Goal: Answer question/provide support: Share knowledge or assist other users

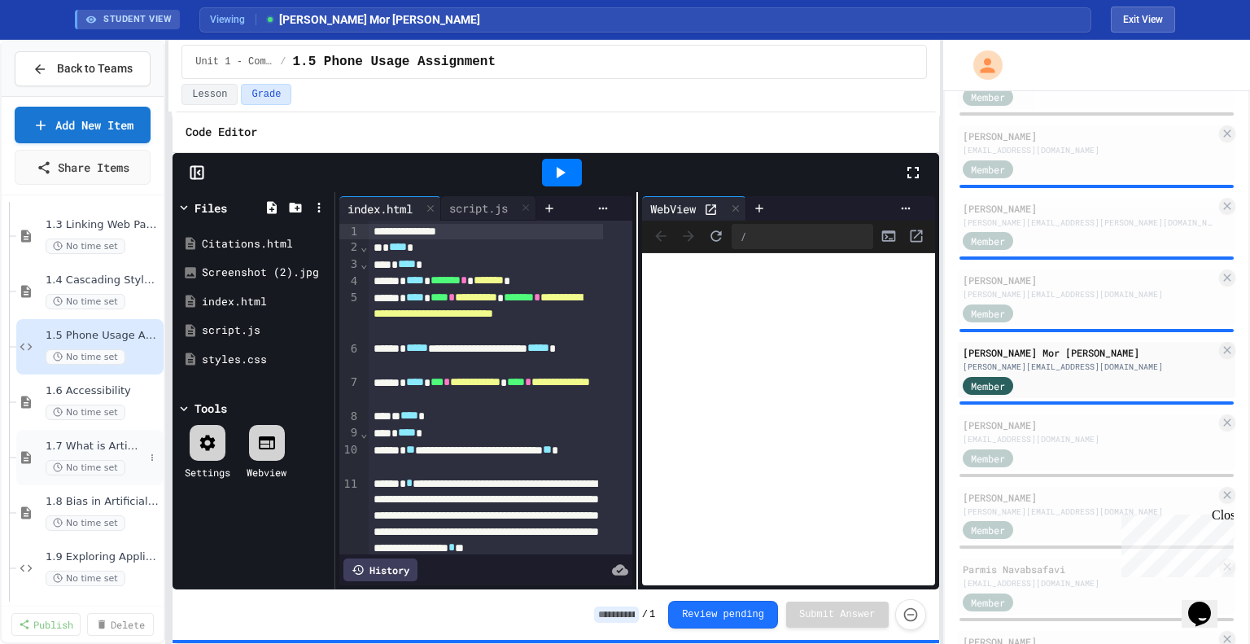
scroll to position [234, 0]
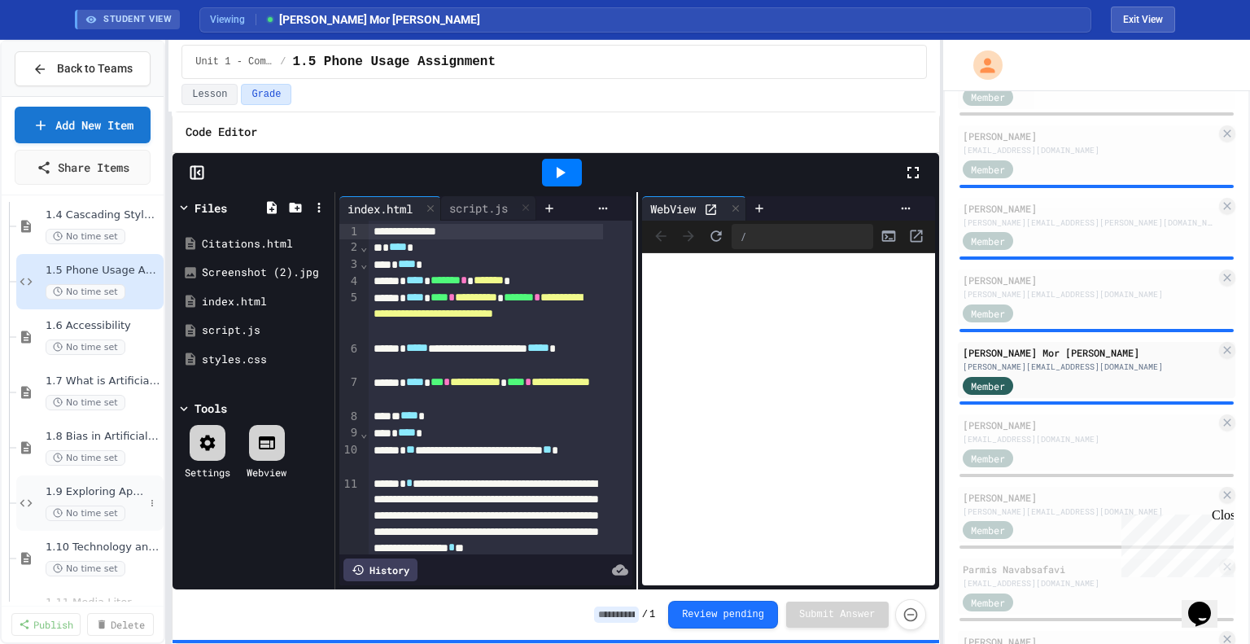
click at [113, 497] on div "1.9 Exploring Applications, Careers, and Connections in the Digital World No ti…" at bounding box center [95, 503] width 98 height 36
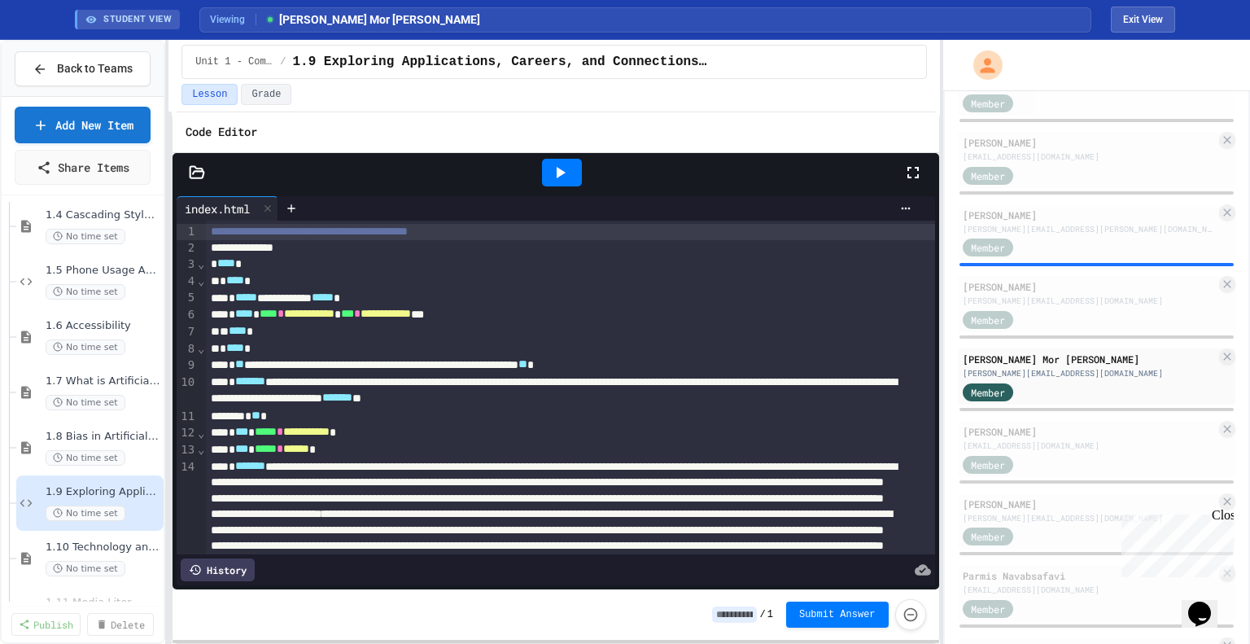
scroll to position [815, 0]
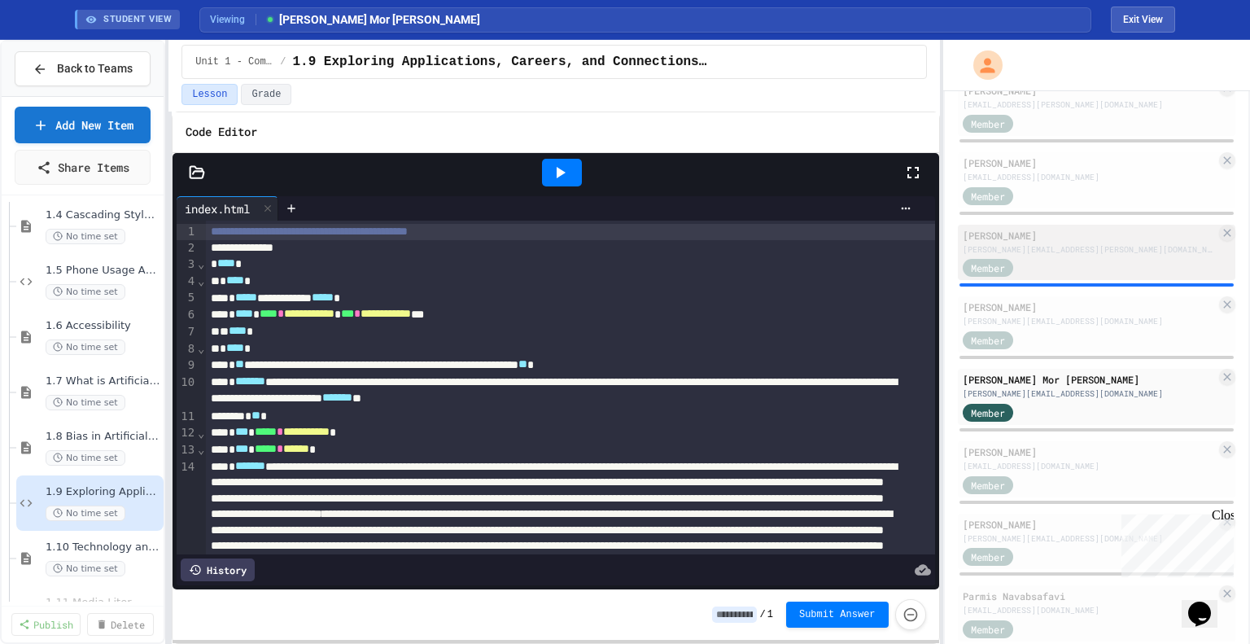
click at [1042, 246] on div "[PERSON_NAME][EMAIL_ADDRESS][PERSON_NAME][DOMAIN_NAME]" at bounding box center [1089, 249] width 253 height 12
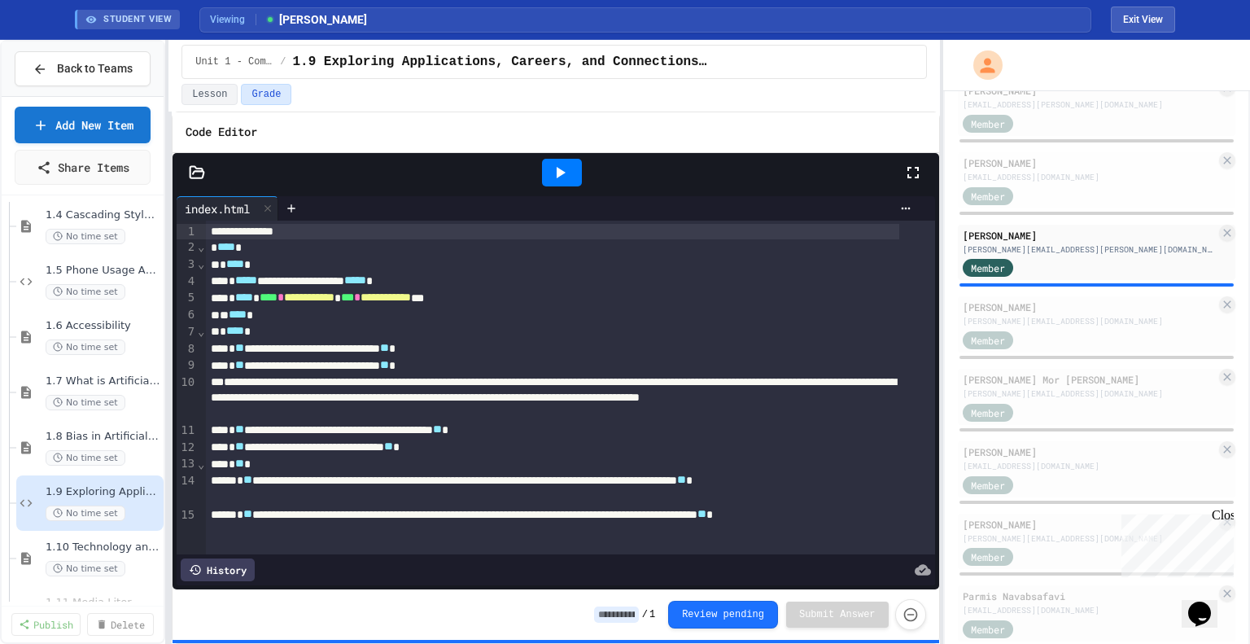
click at [560, 175] on icon at bounding box center [560, 173] width 20 height 20
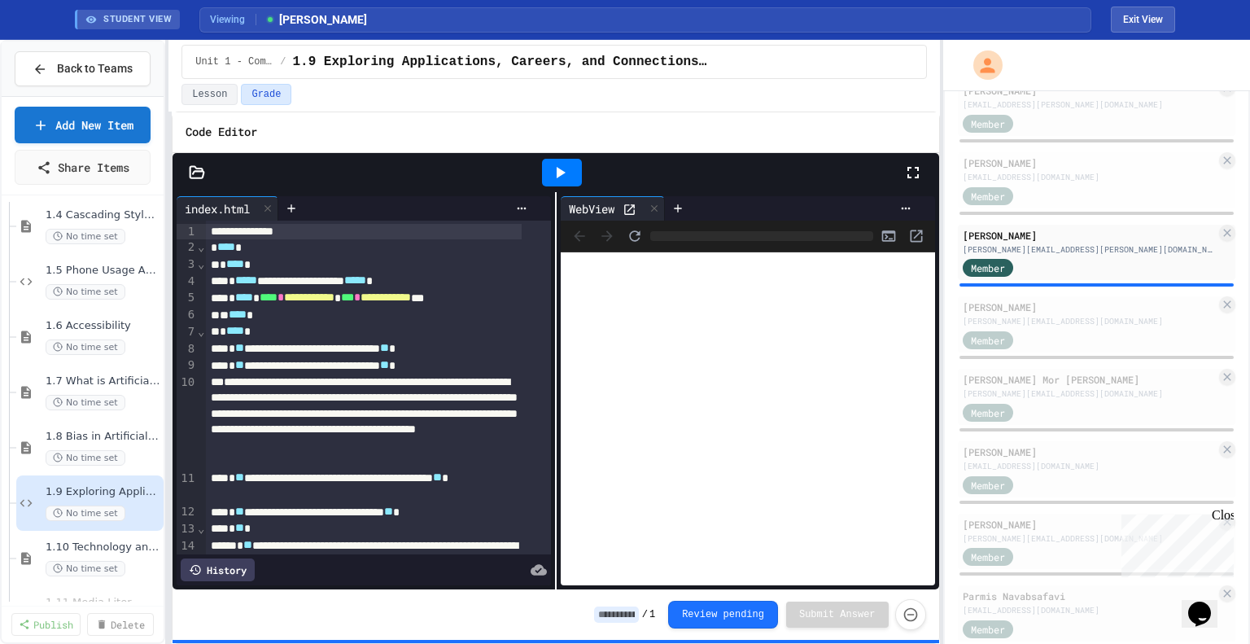
click at [908, 172] on icon at bounding box center [913, 173] width 20 height 20
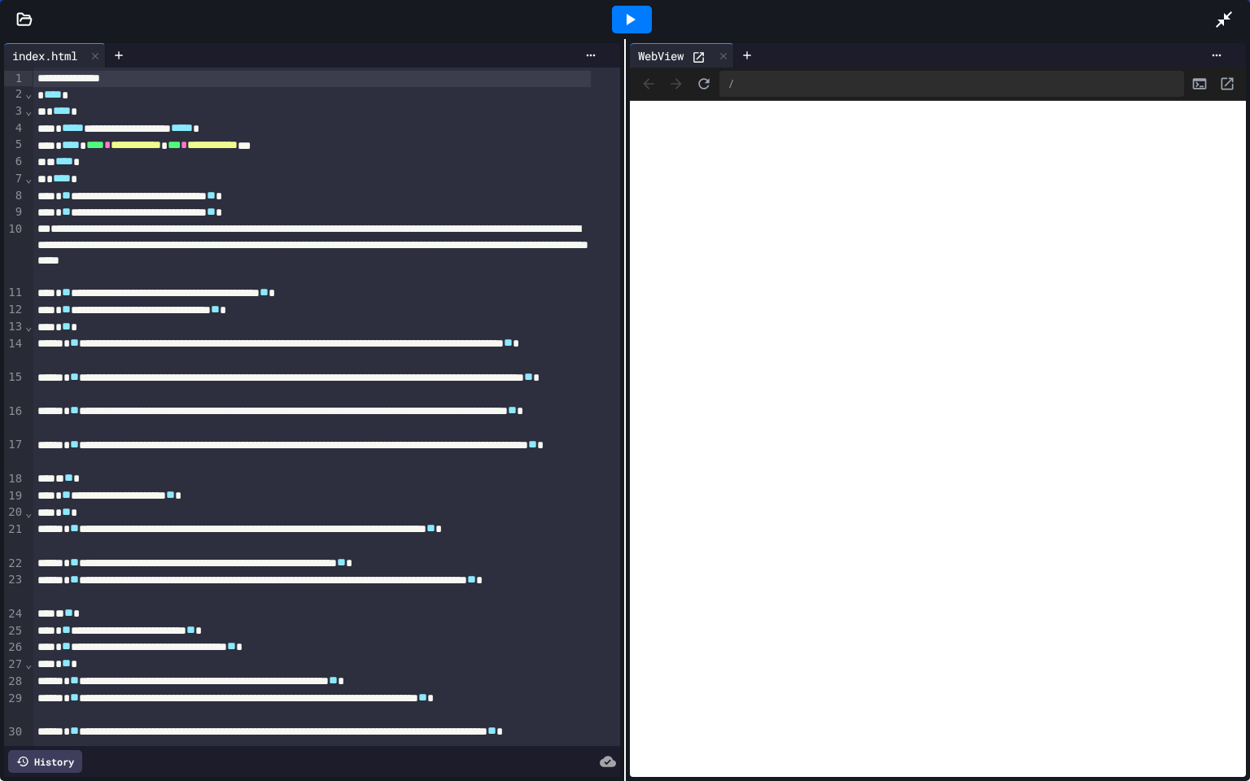
click at [1220, 17] on icon at bounding box center [1224, 20] width 20 height 20
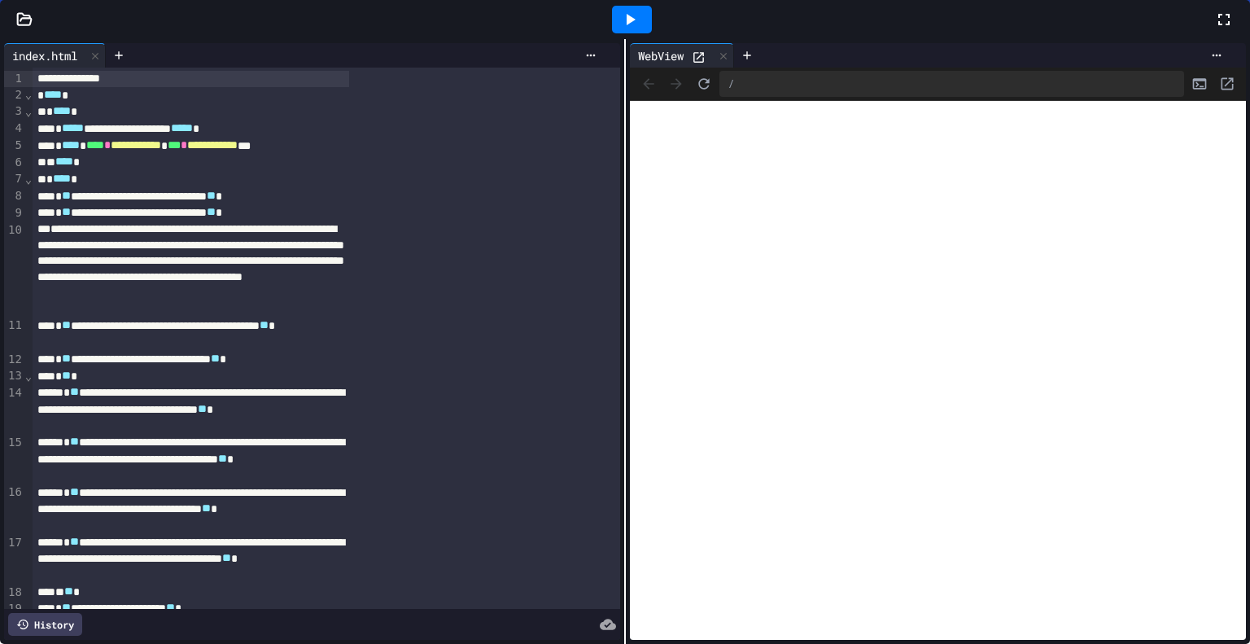
scroll to position [1584, 0]
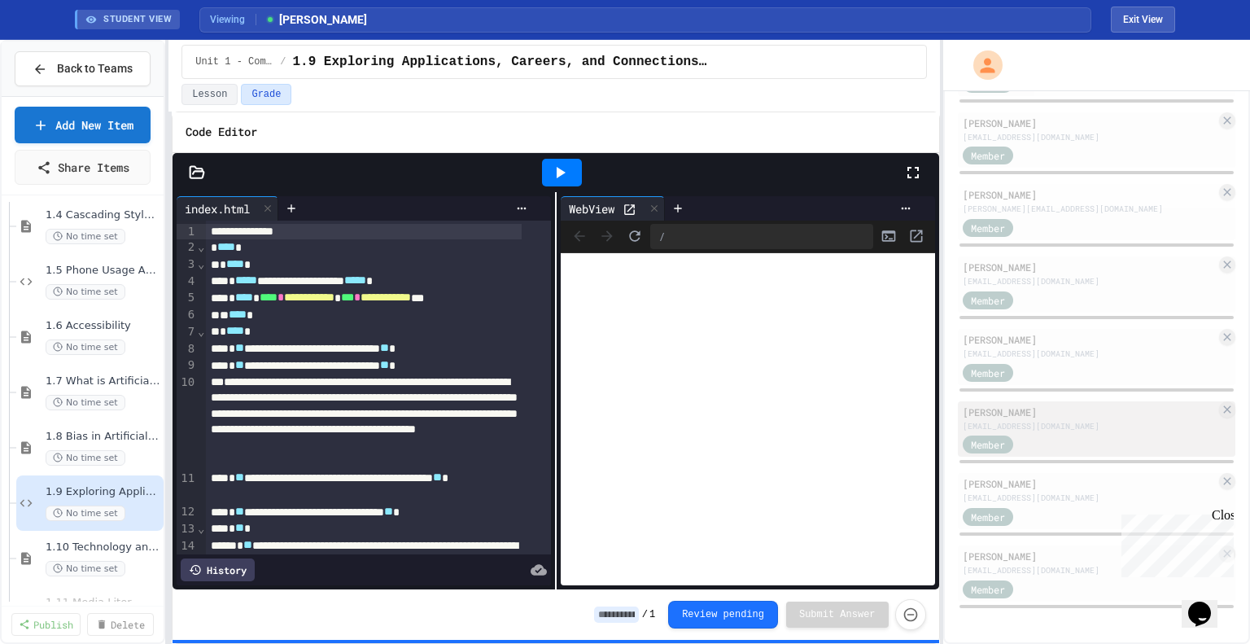
click at [1102, 421] on div "[EMAIL_ADDRESS][DOMAIN_NAME]" at bounding box center [1089, 426] width 253 height 12
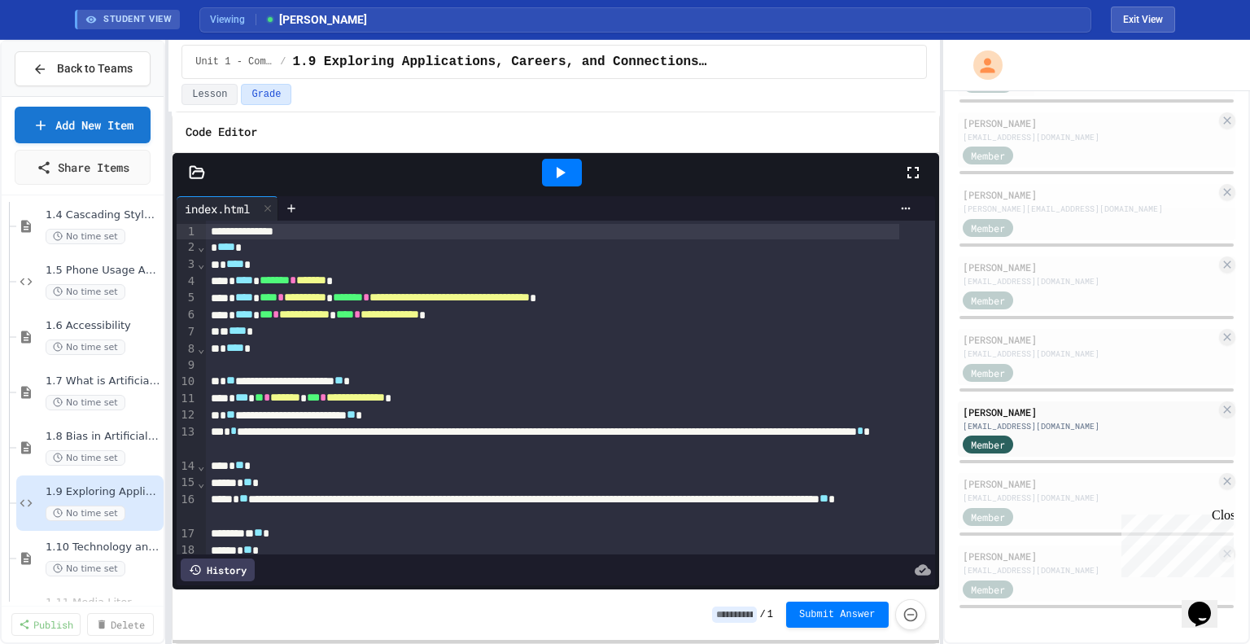
click at [581, 168] on div at bounding box center [562, 173] width 40 height 28
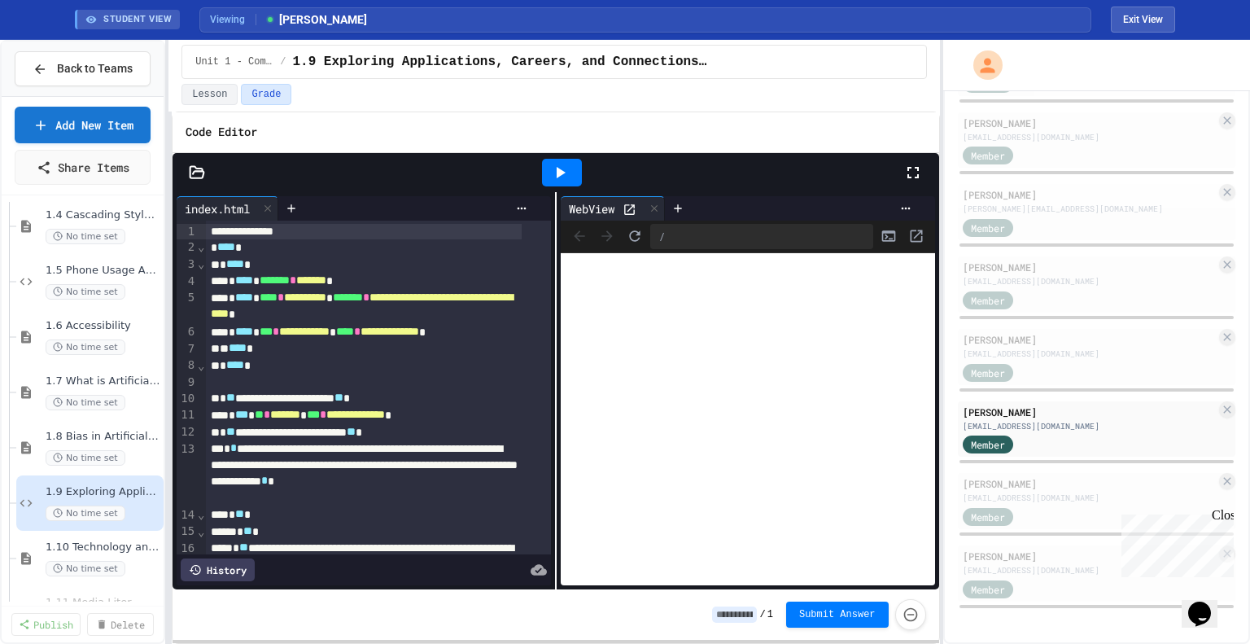
click at [624, 210] on icon at bounding box center [629, 210] width 14 height 14
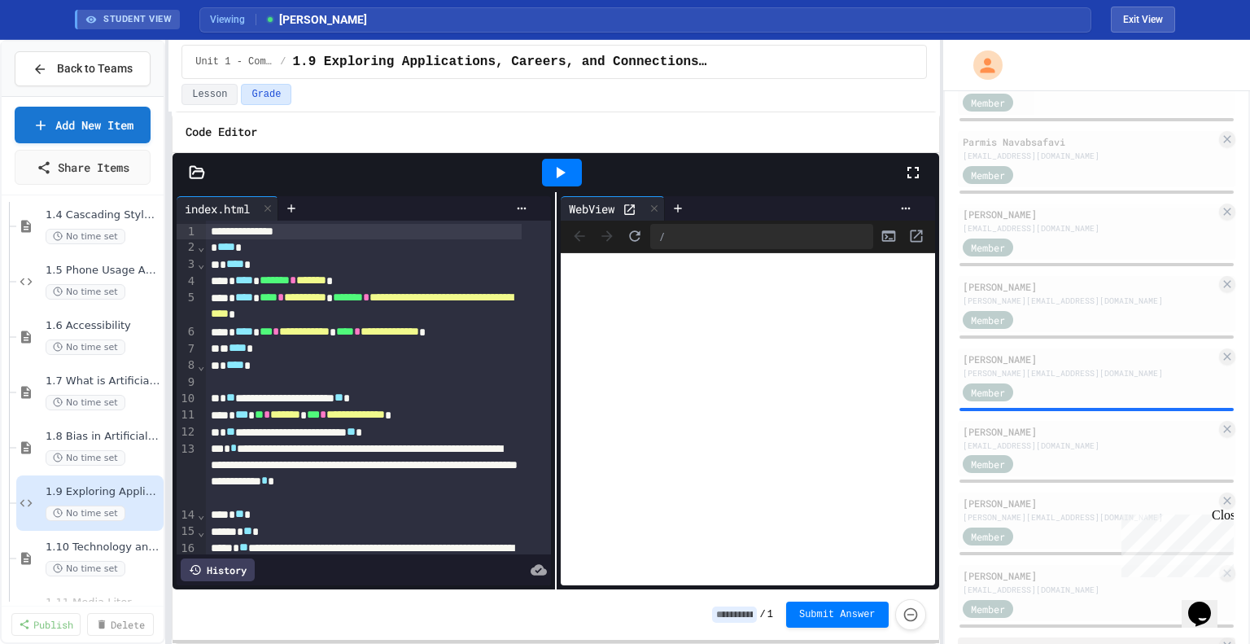
scroll to position [1268, 0]
click at [1137, 21] on button "Exit View" at bounding box center [1143, 20] width 64 height 26
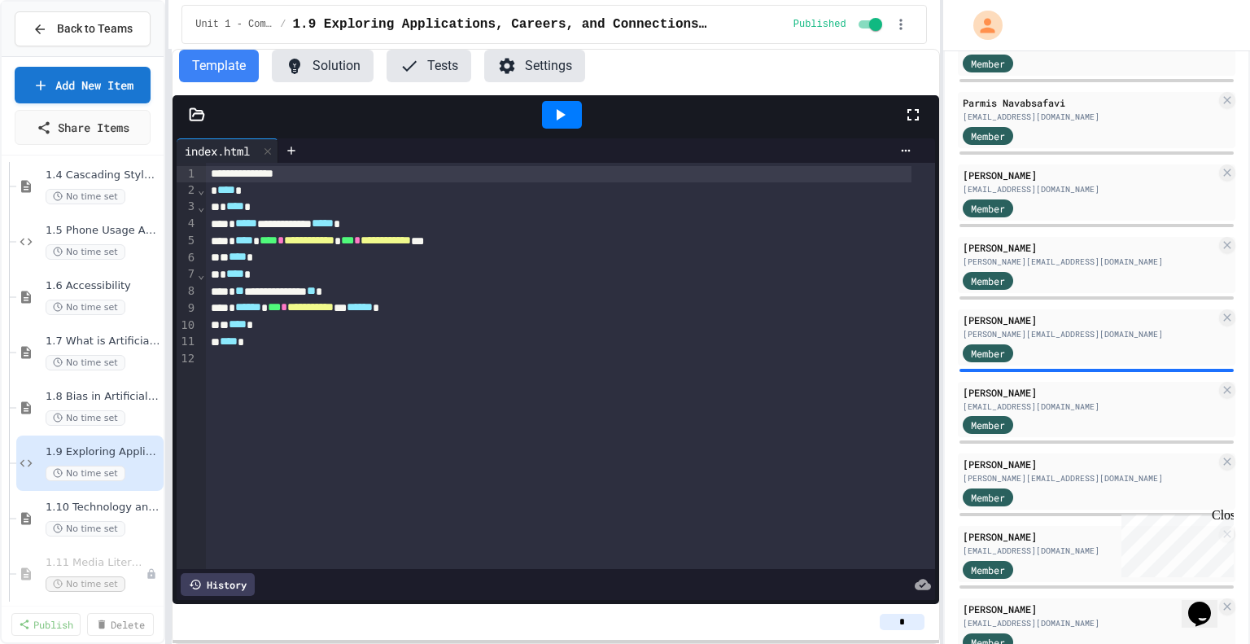
click at [525, 68] on button "Settings" at bounding box center [534, 66] width 101 height 33
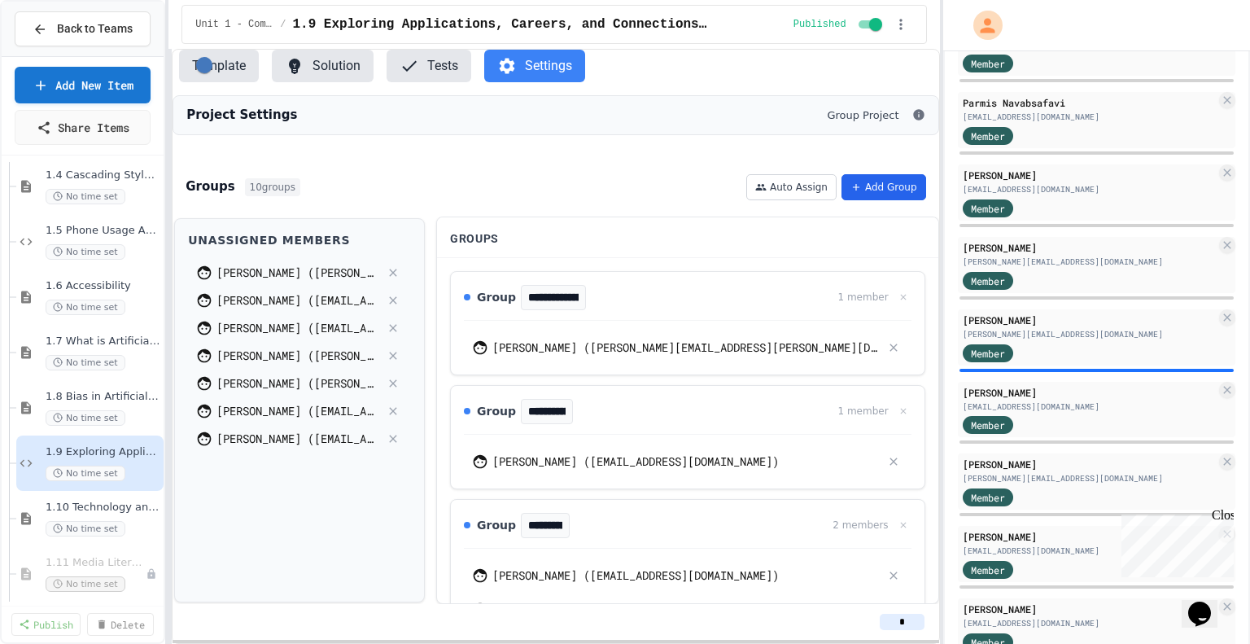
click at [888, 200] on button "Add Group" at bounding box center [883, 187] width 85 height 26
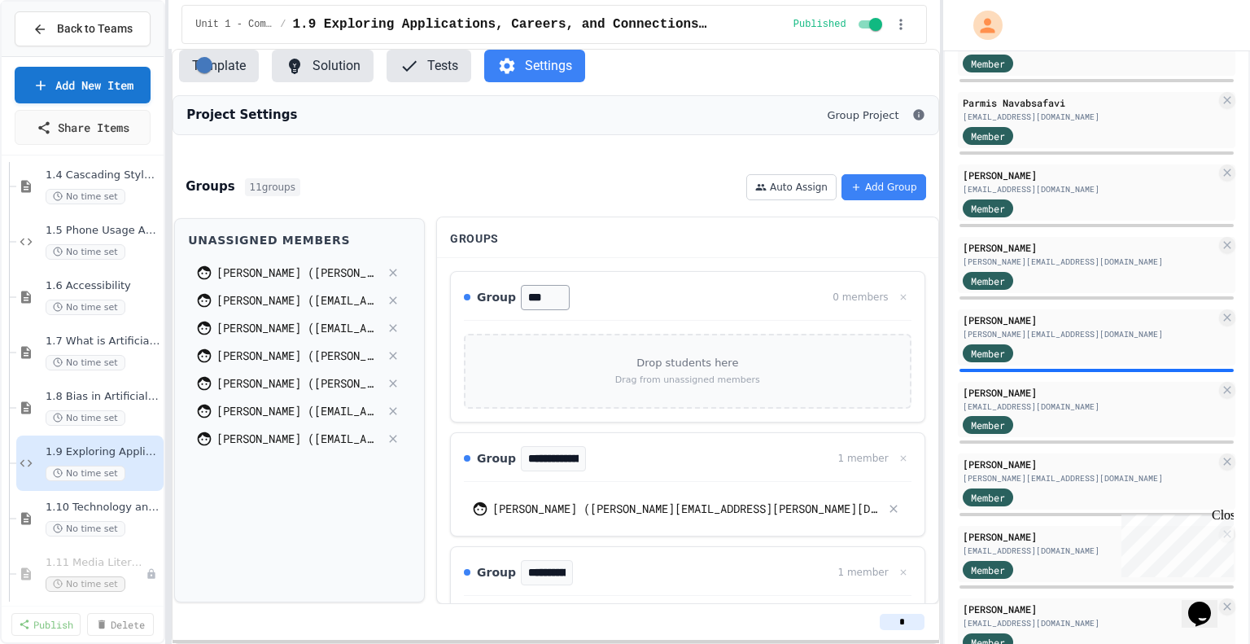
click at [542, 306] on input "***" at bounding box center [545, 297] width 49 height 25
type input "*"
type input "********"
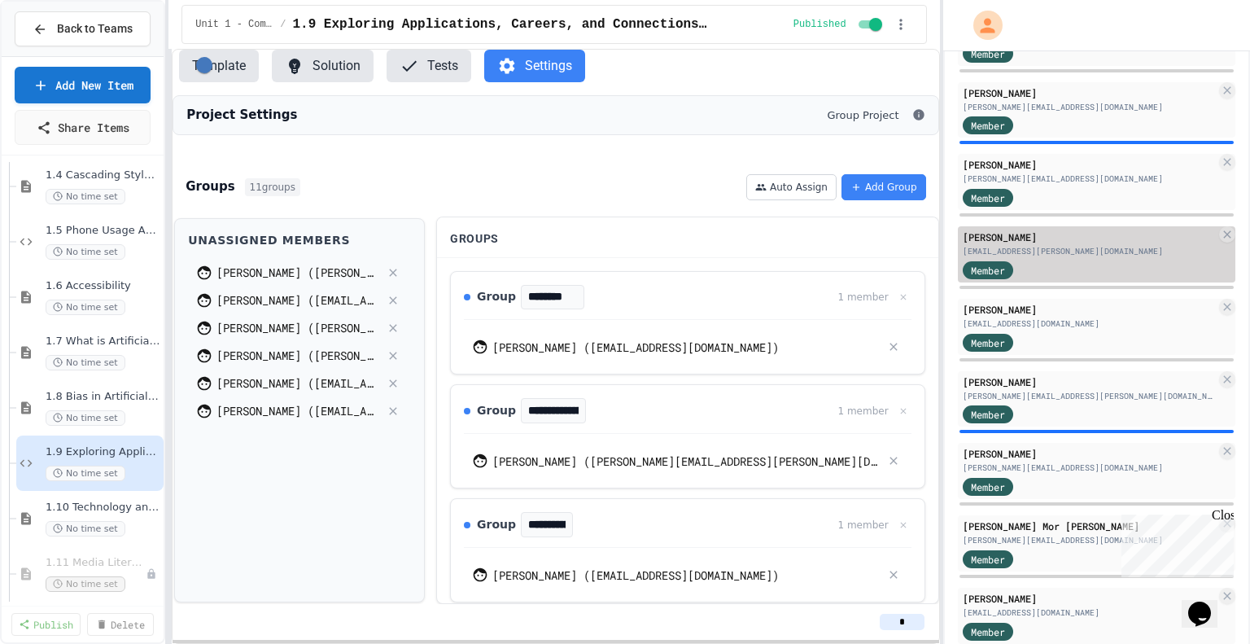
scroll to position [628, 0]
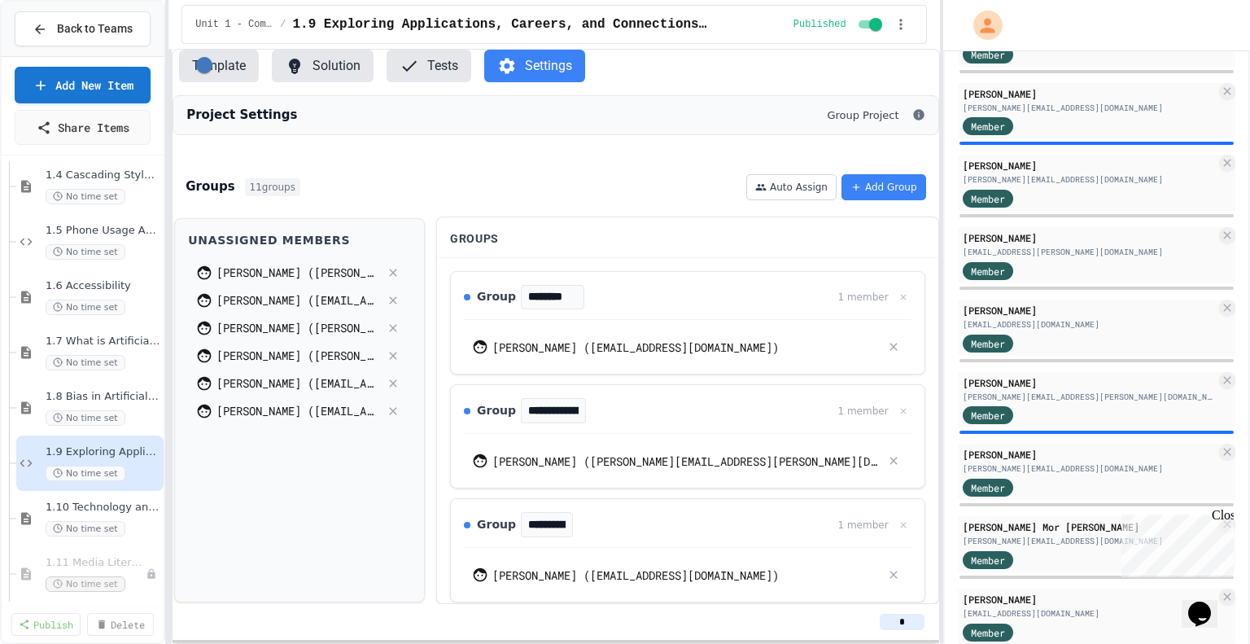
click at [1058, 223] on div "[PERSON_NAME] [PERSON_NAME][EMAIL_ADDRESS][DOMAIN_NAME] Admin [PERSON_NAME] [PE…" at bounding box center [1096, 556] width 277 height 1928
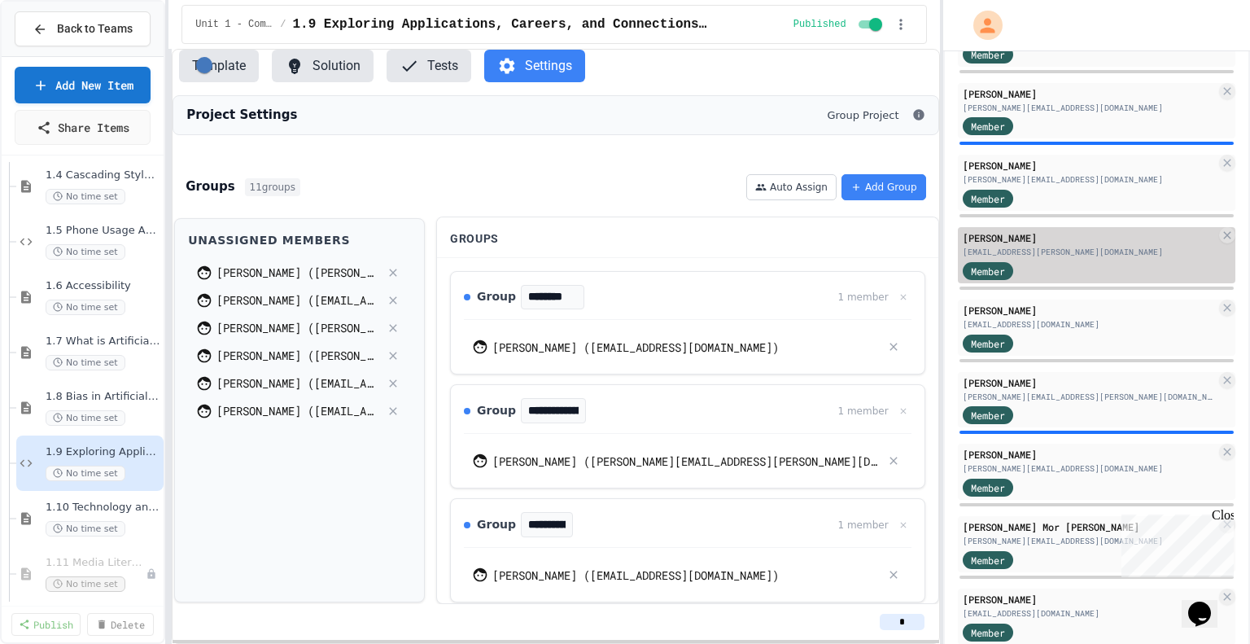
click at [1057, 253] on div "[EMAIL_ADDRESS][PERSON_NAME][DOMAIN_NAME]" at bounding box center [1089, 252] width 253 height 12
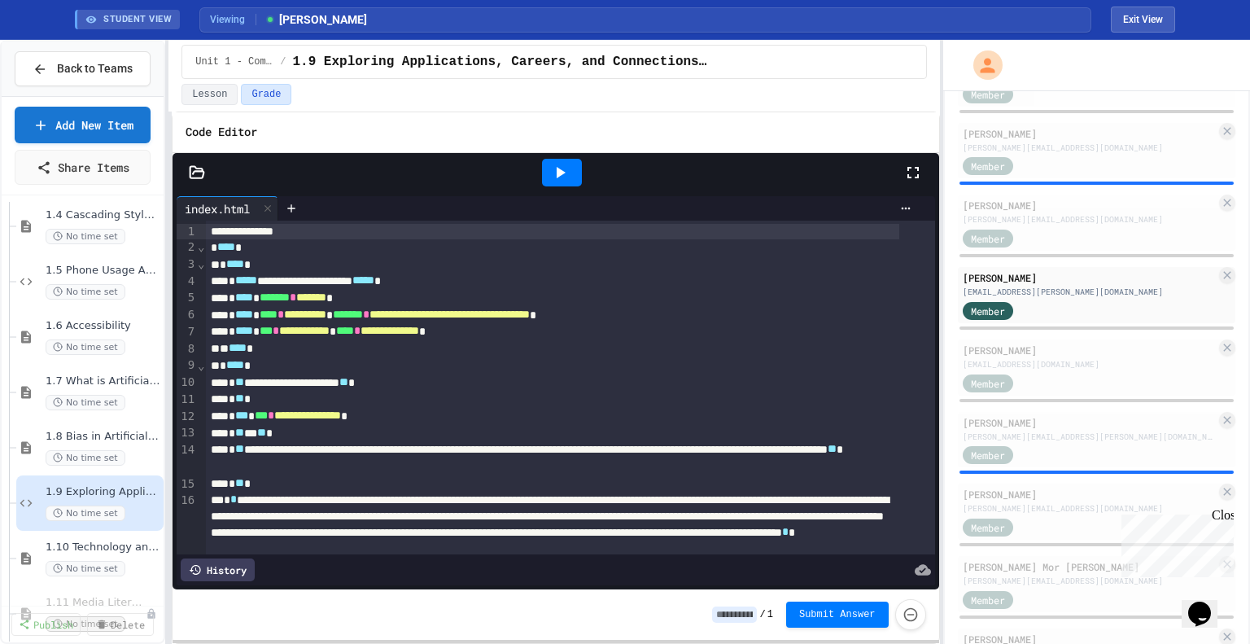
click at [565, 166] on icon at bounding box center [560, 173] width 20 height 20
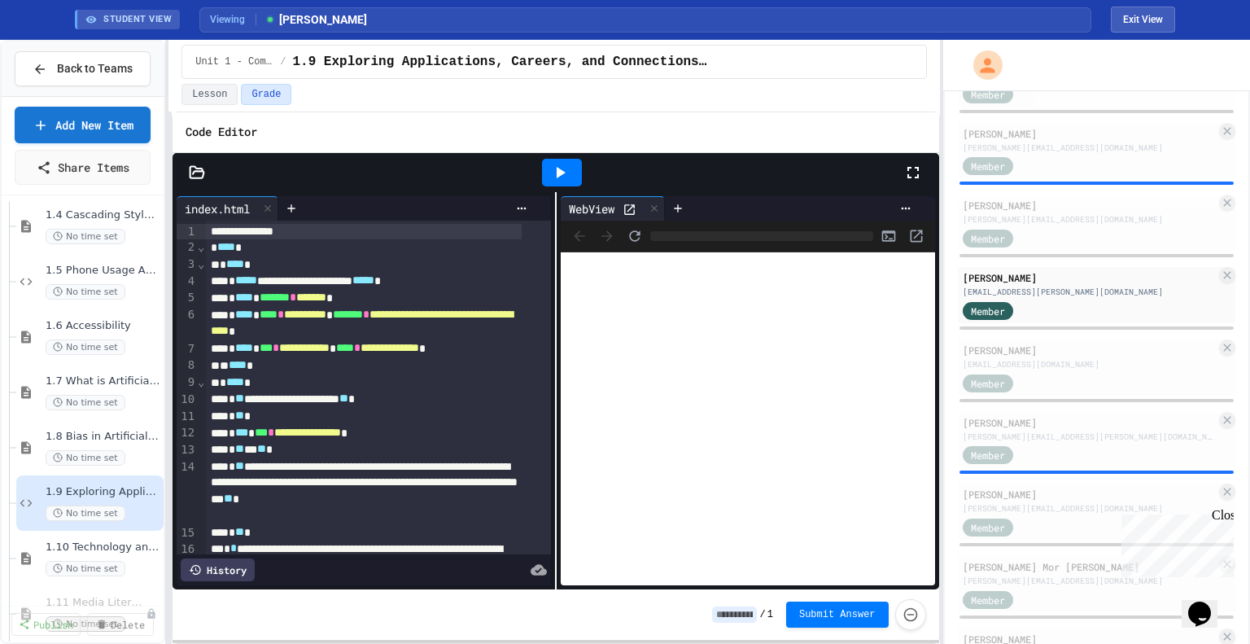
click at [622, 208] on icon at bounding box center [629, 210] width 14 height 14
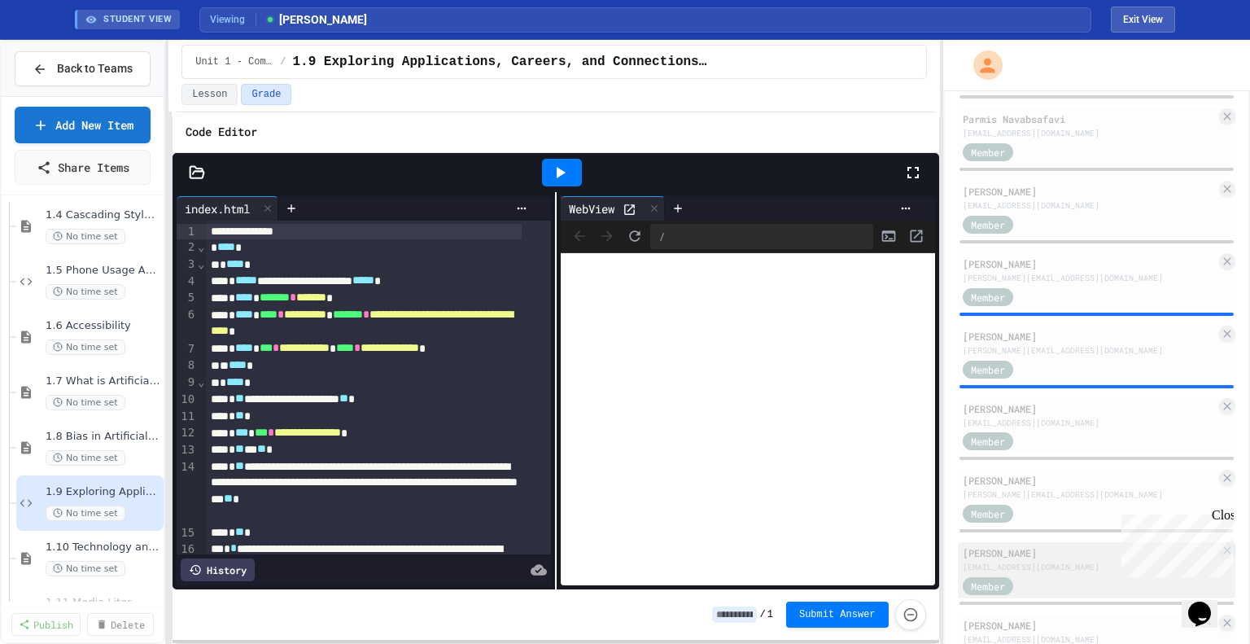
scroll to position [1292, 0]
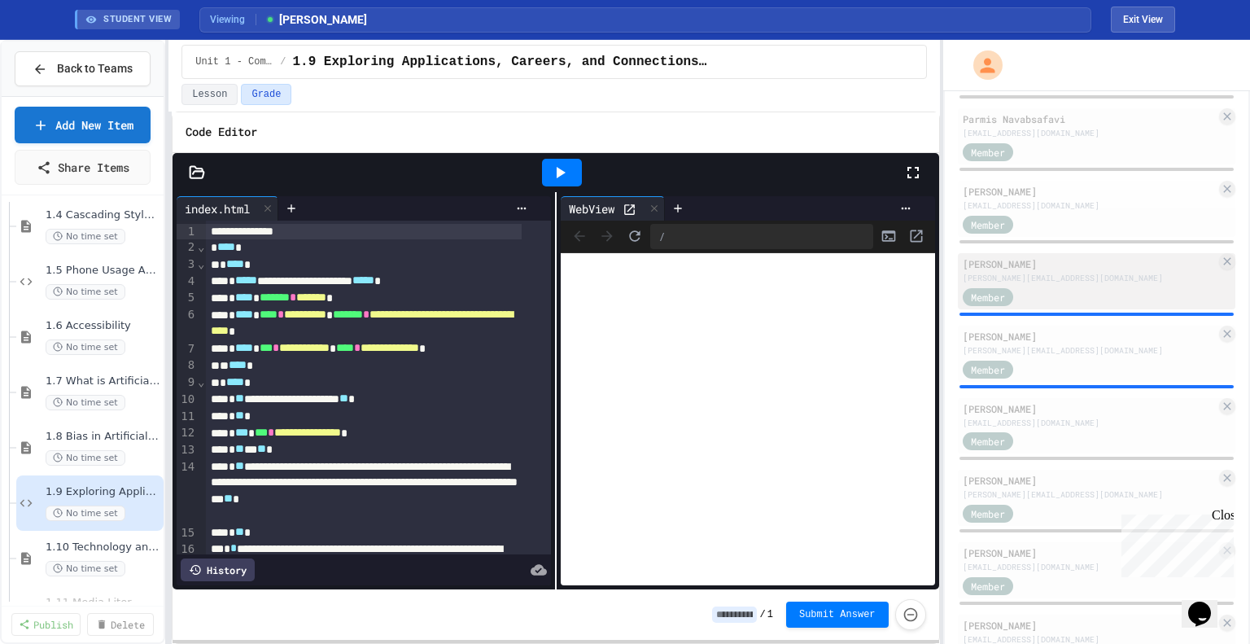
click at [1079, 295] on div "Member" at bounding box center [1089, 296] width 253 height 20
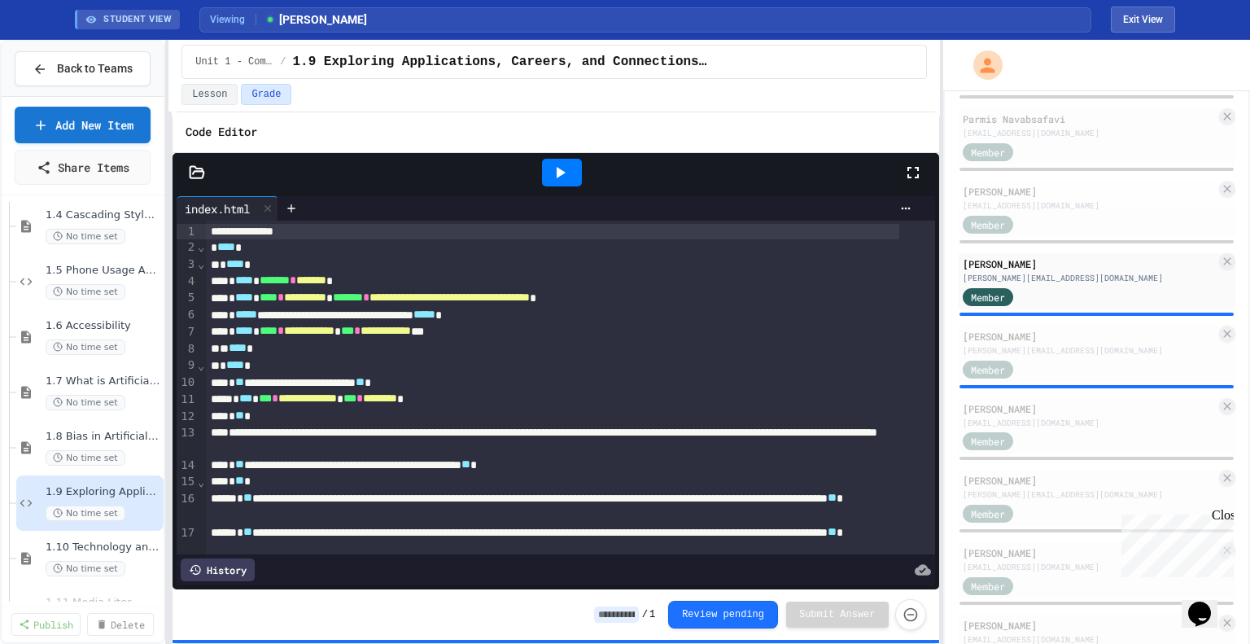
click at [568, 163] on icon at bounding box center [560, 173] width 20 height 20
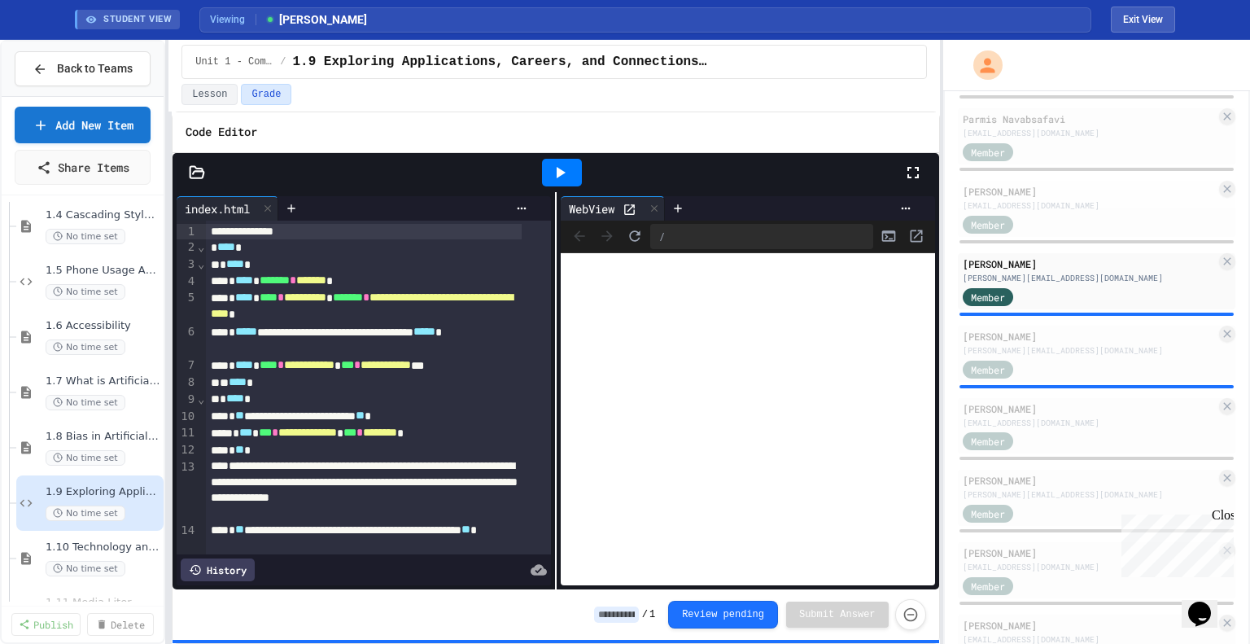
click at [625, 211] on icon at bounding box center [629, 210] width 14 height 14
click at [194, 170] on icon at bounding box center [197, 171] width 14 height 11
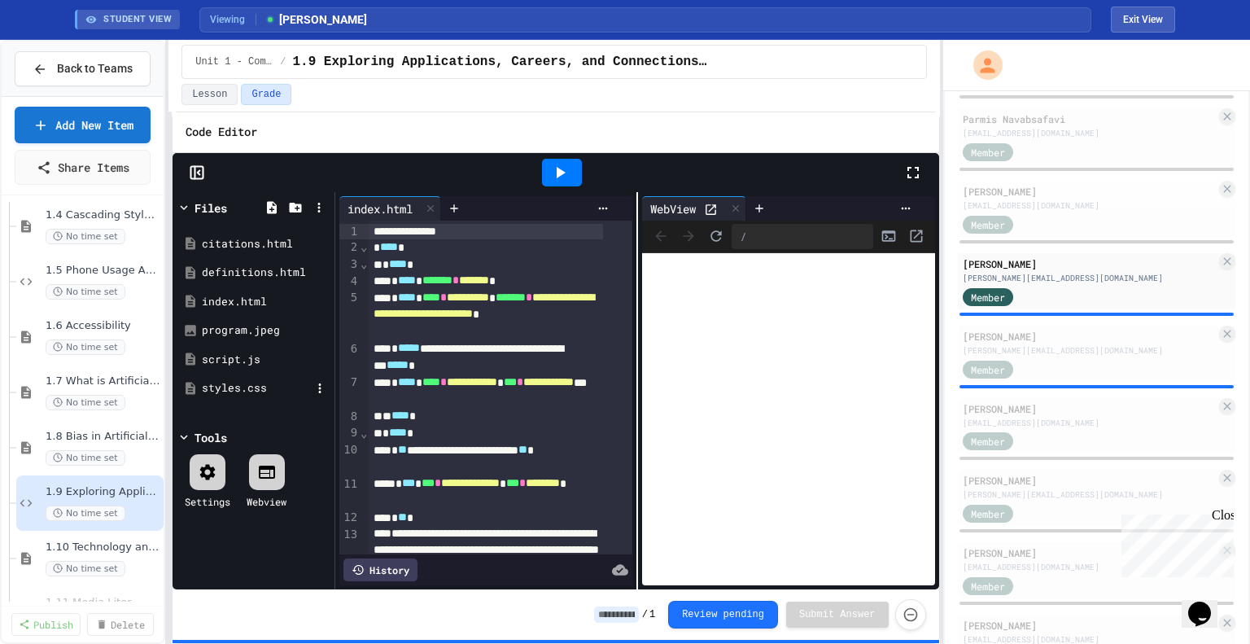
click at [217, 386] on div "styles.css" at bounding box center [256, 388] width 109 height 16
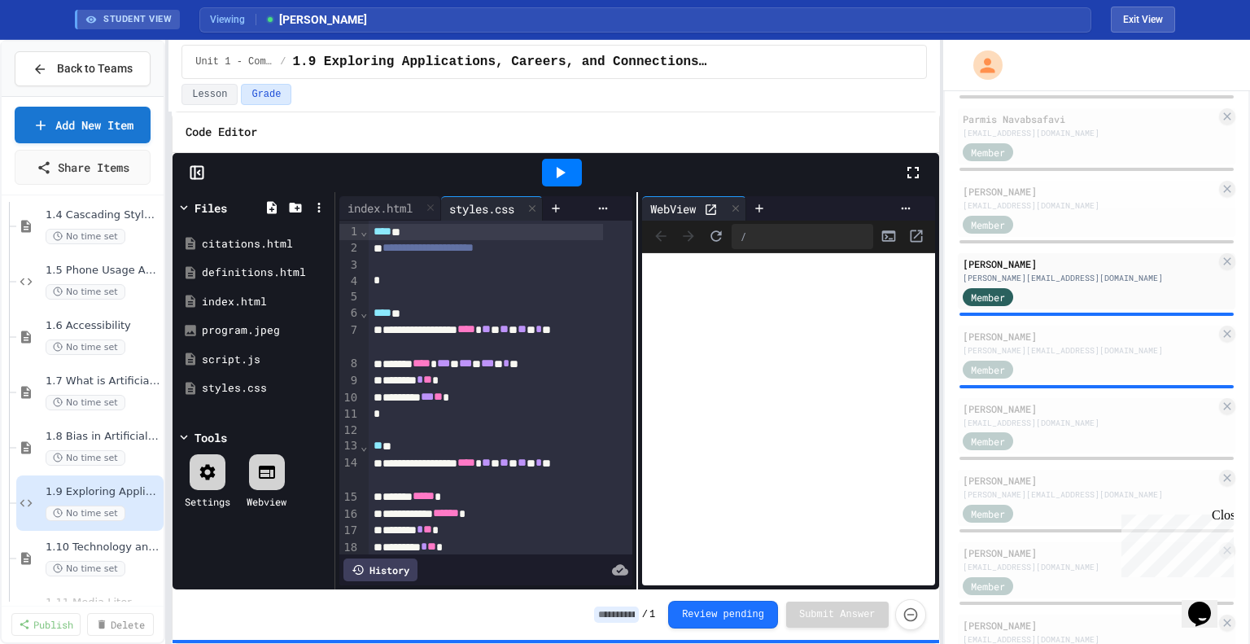
scroll to position [3, 0]
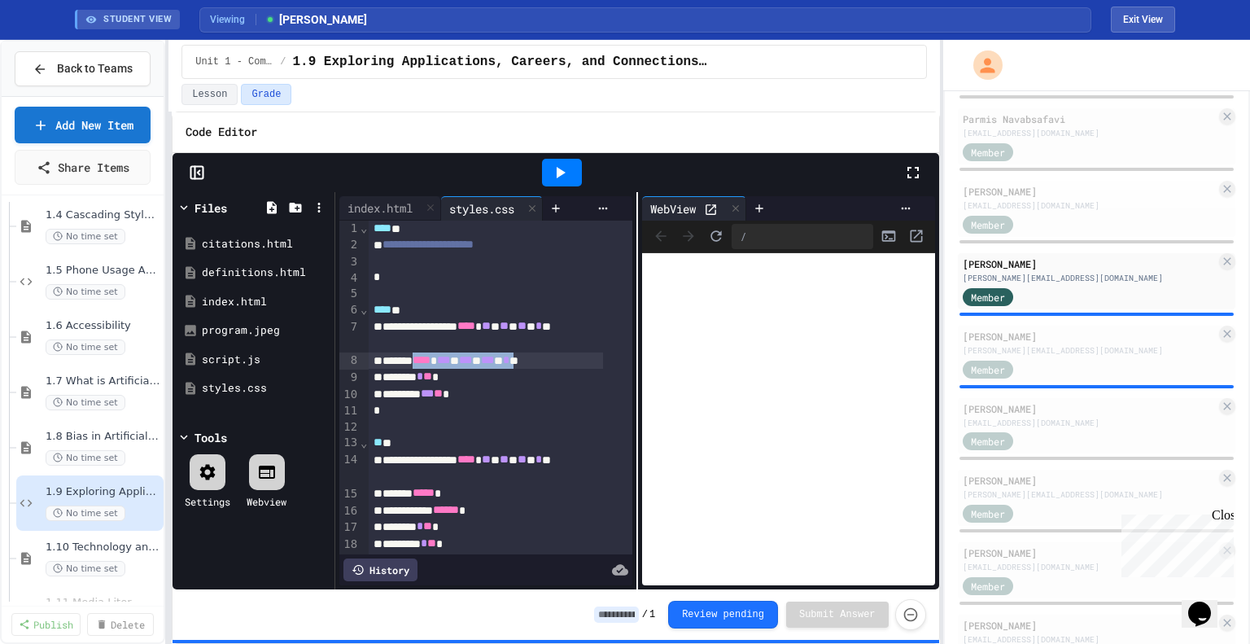
drag, startPoint x: 565, startPoint y: 360, endPoint x: 428, endPoint y: 361, distance: 136.7
click at [428, 361] on div "****** **** * *** * *** * *** * * **" at bounding box center [486, 360] width 234 height 17
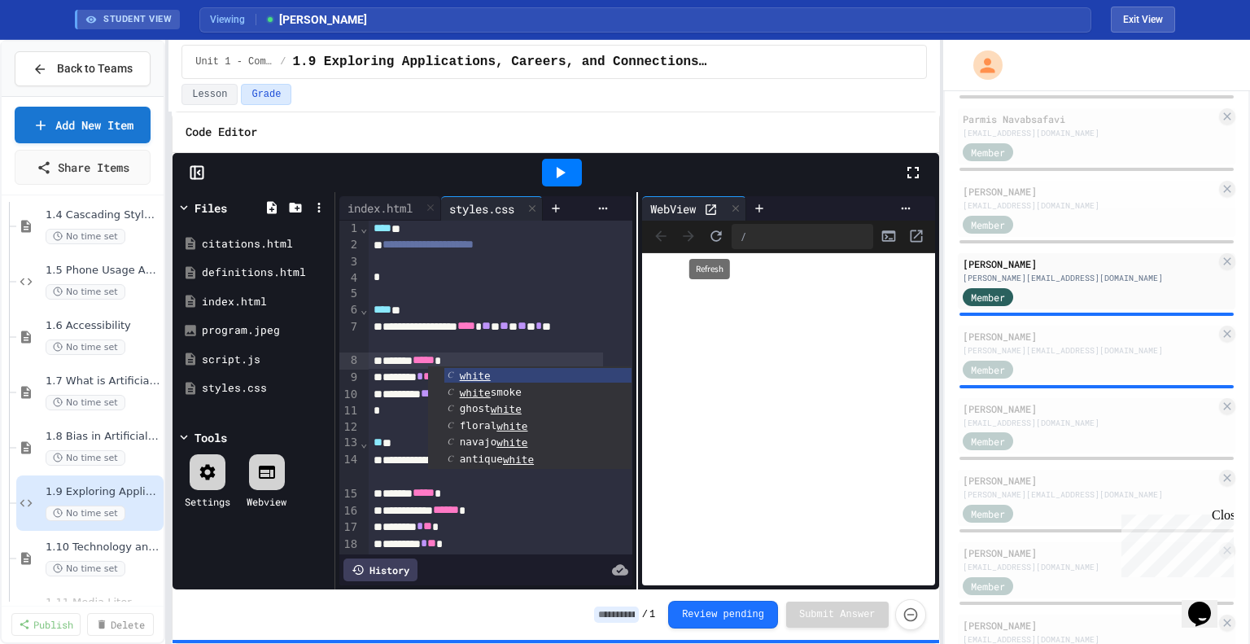
click at [708, 230] on icon "Refresh" at bounding box center [716, 236] width 16 height 16
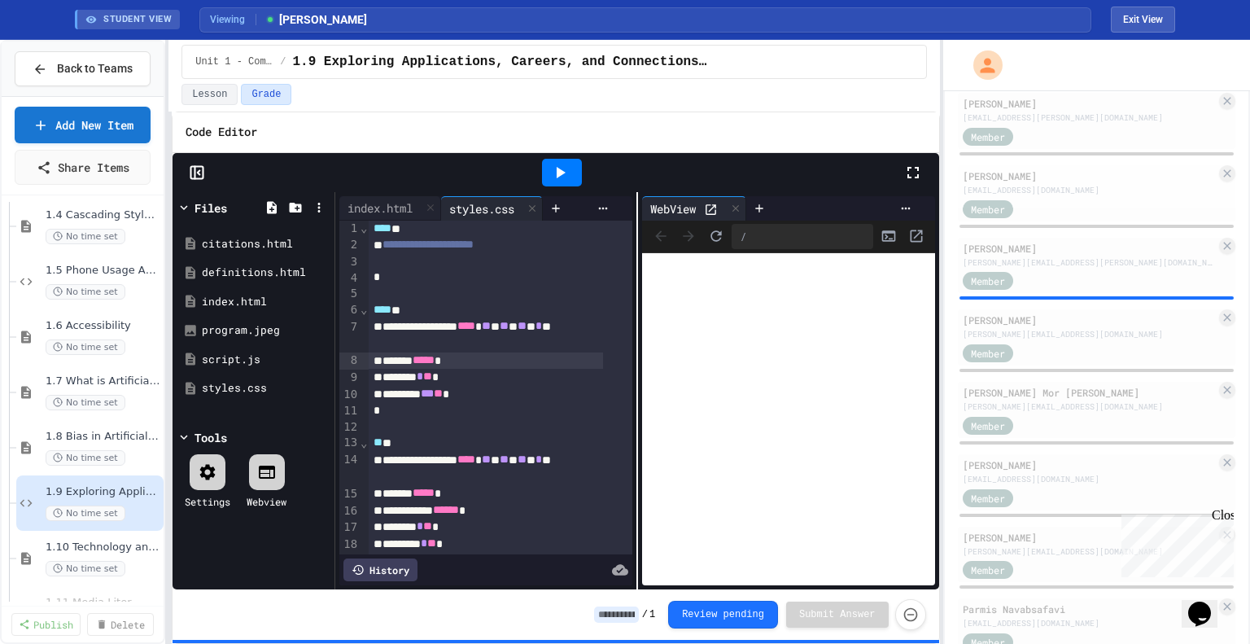
scroll to position [799, 0]
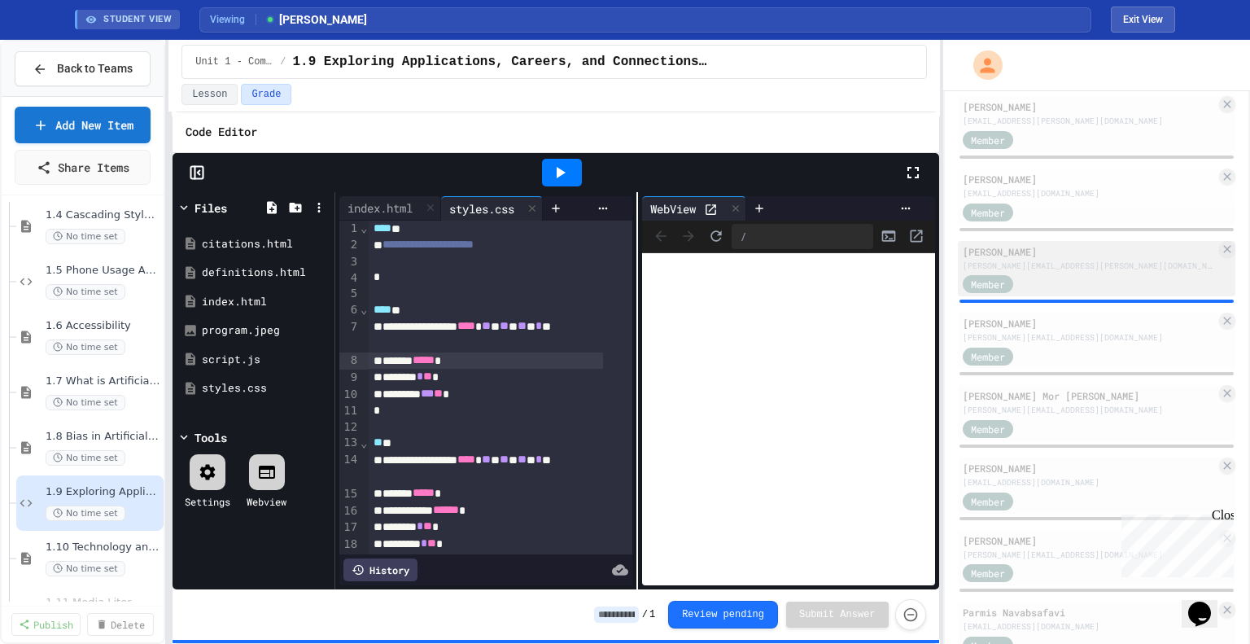
click at [1045, 259] on div "[PERSON_NAME]" at bounding box center [1089, 251] width 253 height 15
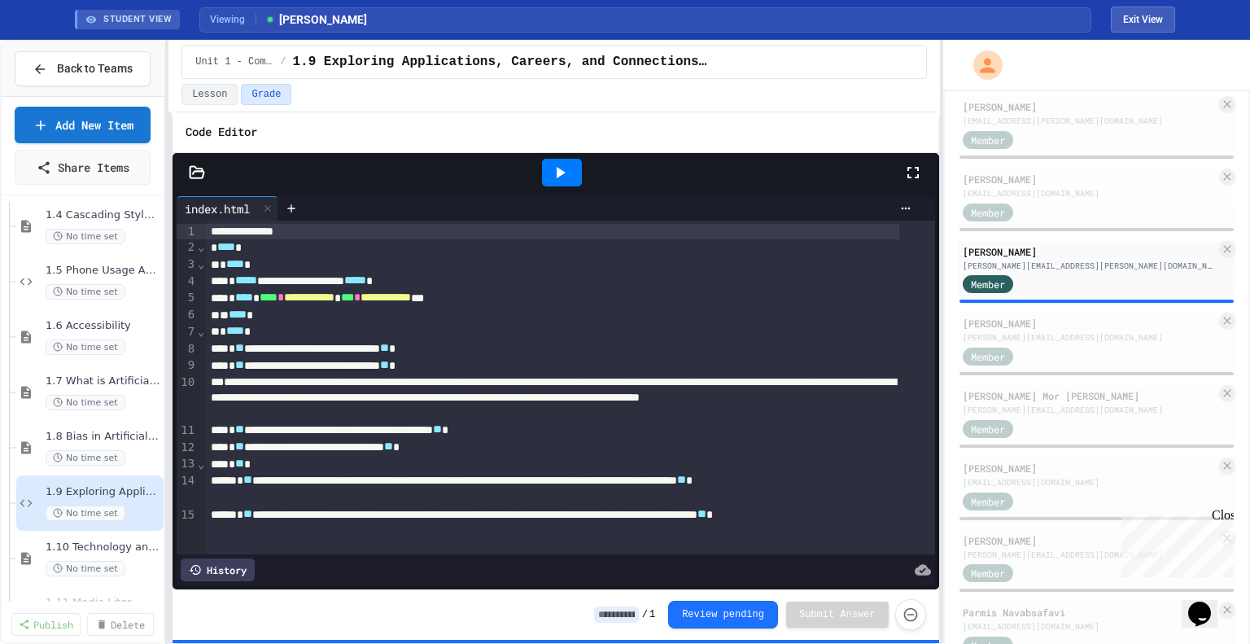
click at [560, 173] on icon at bounding box center [561, 172] width 9 height 11
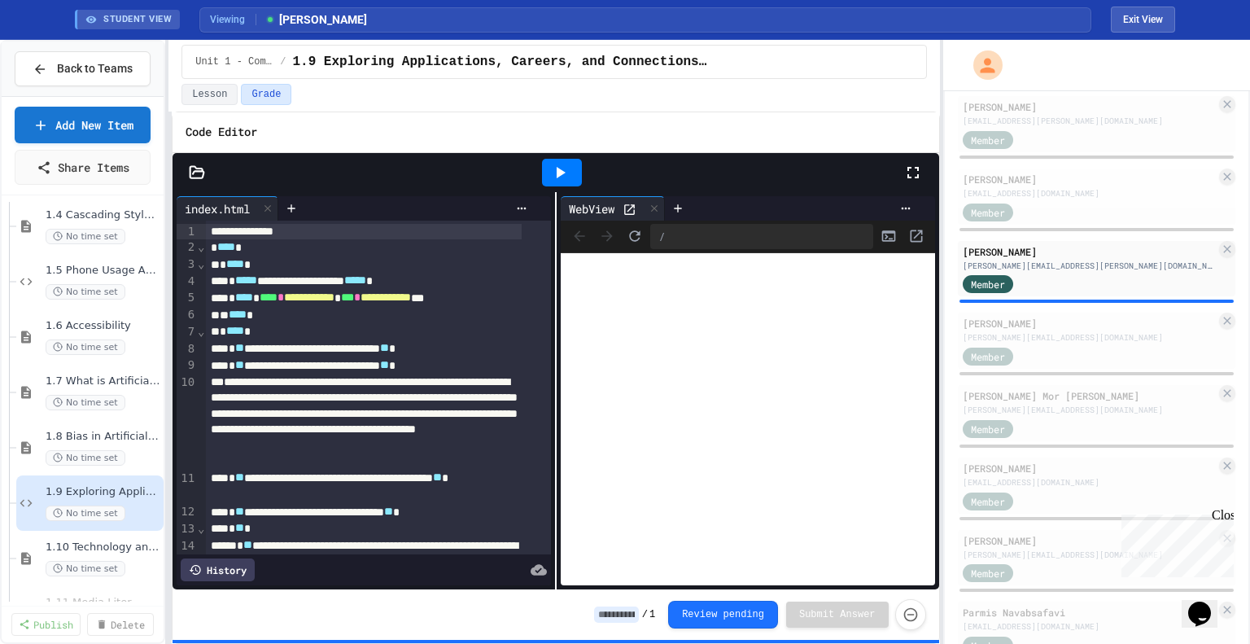
click at [622, 207] on icon at bounding box center [629, 210] width 14 height 14
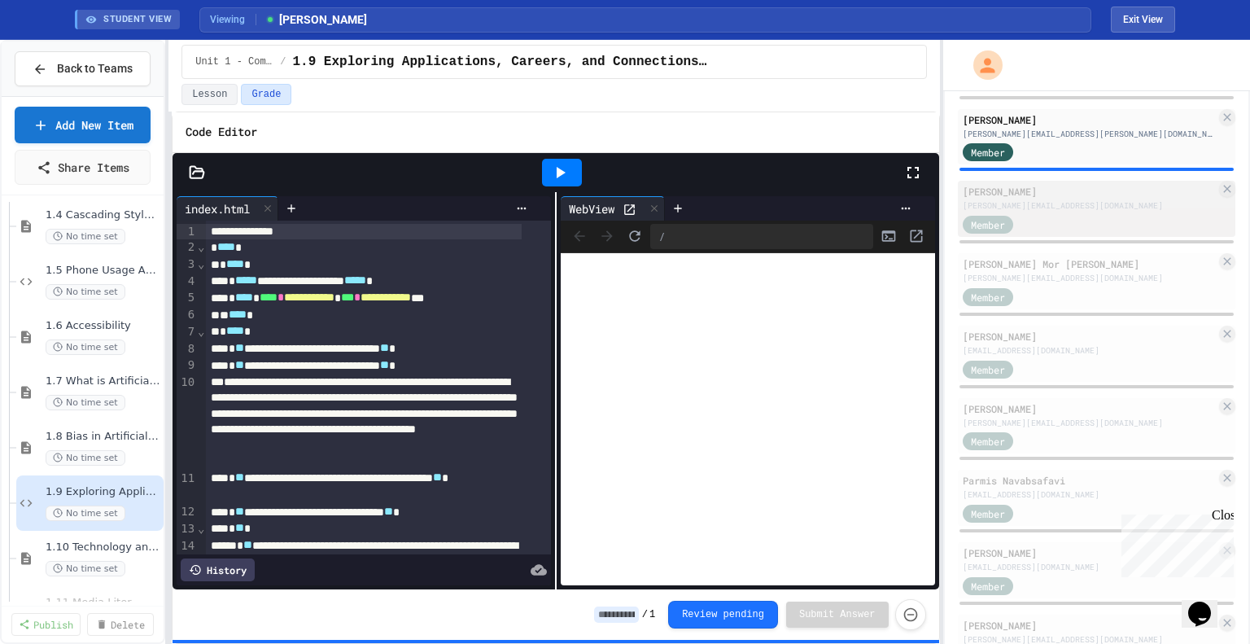
scroll to position [930, 0]
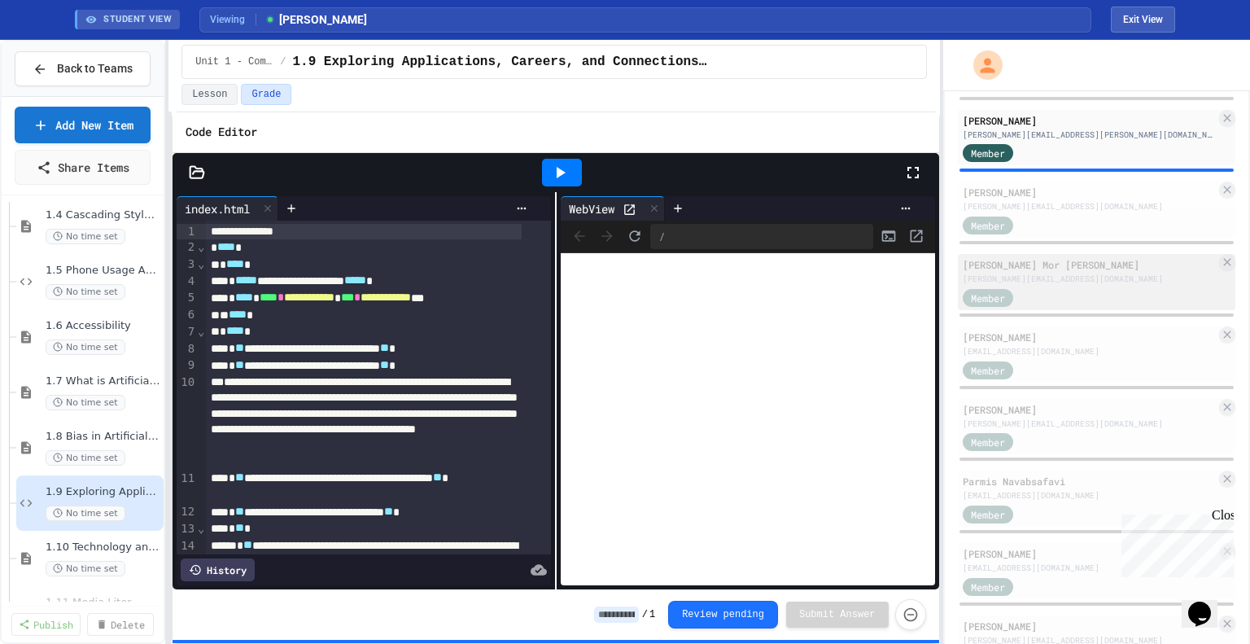
click at [1050, 300] on div "Member" at bounding box center [1089, 296] width 253 height 20
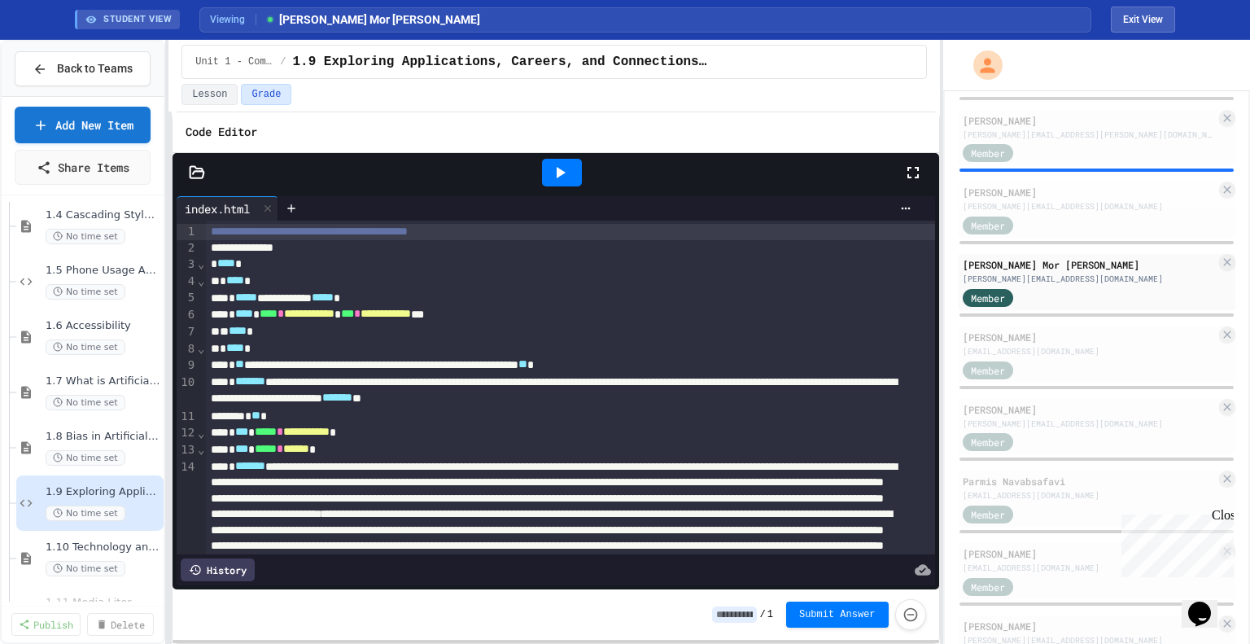
drag, startPoint x: 915, startPoint y: 174, endPoint x: 881, endPoint y: 186, distance: 35.5
click at [881, 186] on div at bounding box center [579, 173] width 717 height 44
click at [561, 171] on icon at bounding box center [561, 172] width 9 height 11
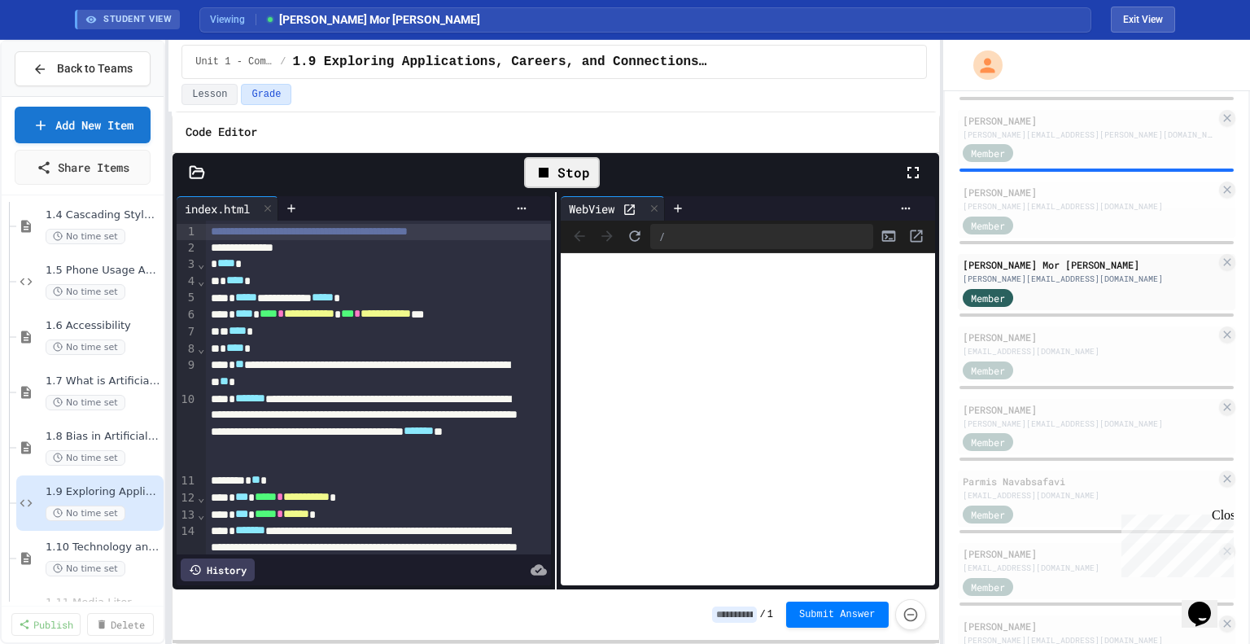
click at [626, 207] on icon at bounding box center [629, 209] width 11 height 11
click at [94, 286] on span "No time set" at bounding box center [86, 291] width 80 height 15
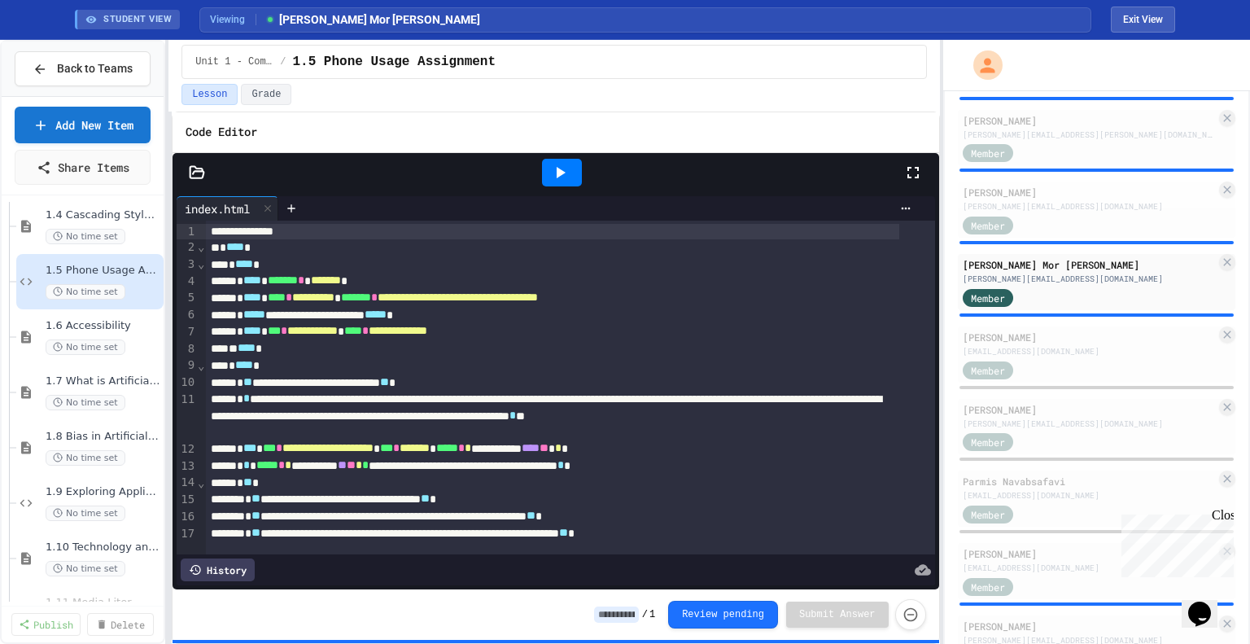
click at [560, 177] on icon at bounding box center [560, 173] width 20 height 20
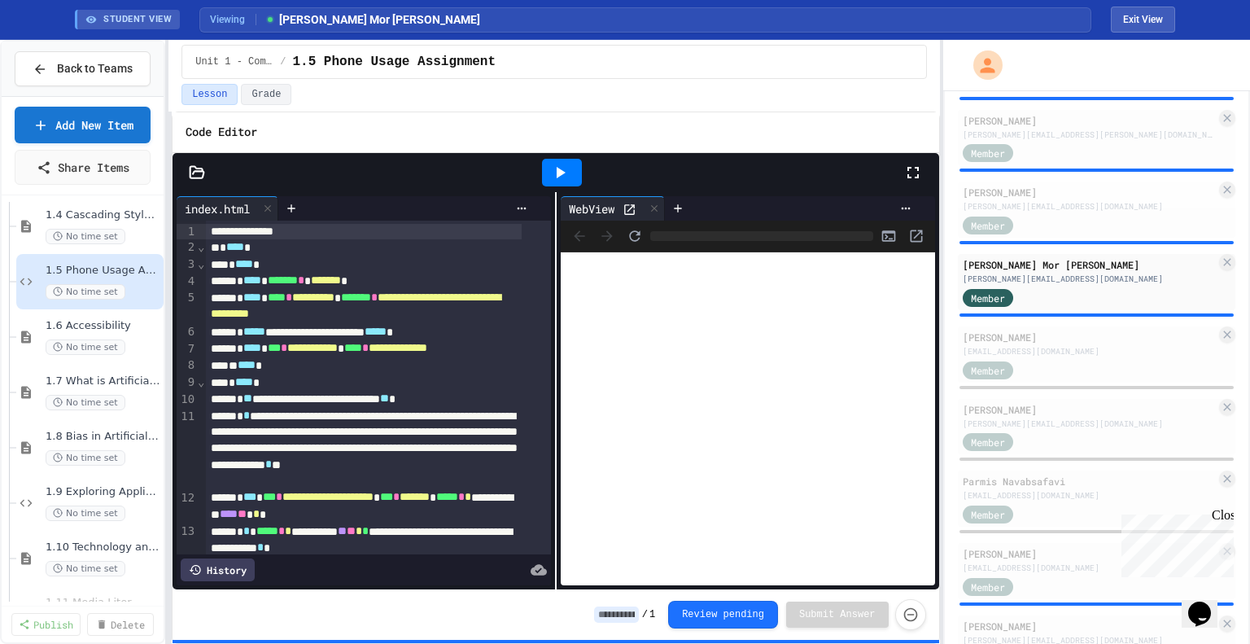
click at [913, 170] on icon at bounding box center [913, 173] width 20 height 20
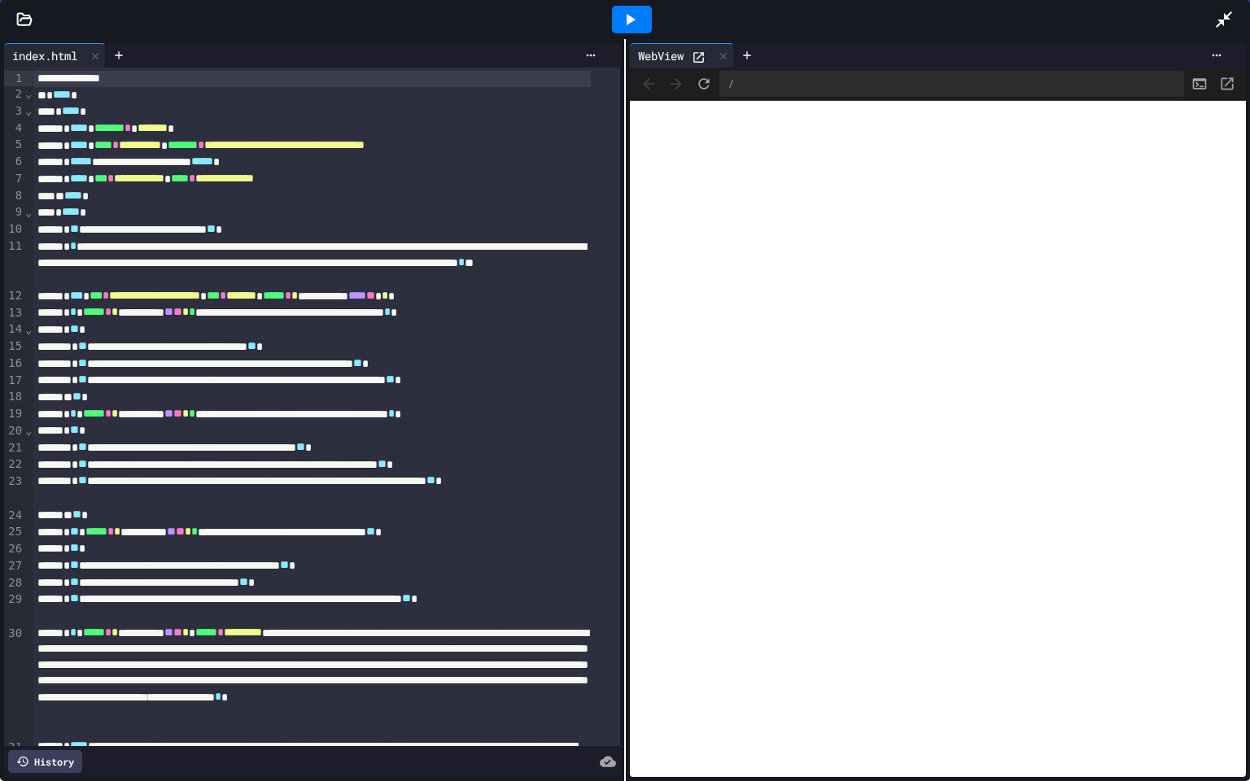
click at [1219, 19] on icon at bounding box center [1224, 20] width 20 height 20
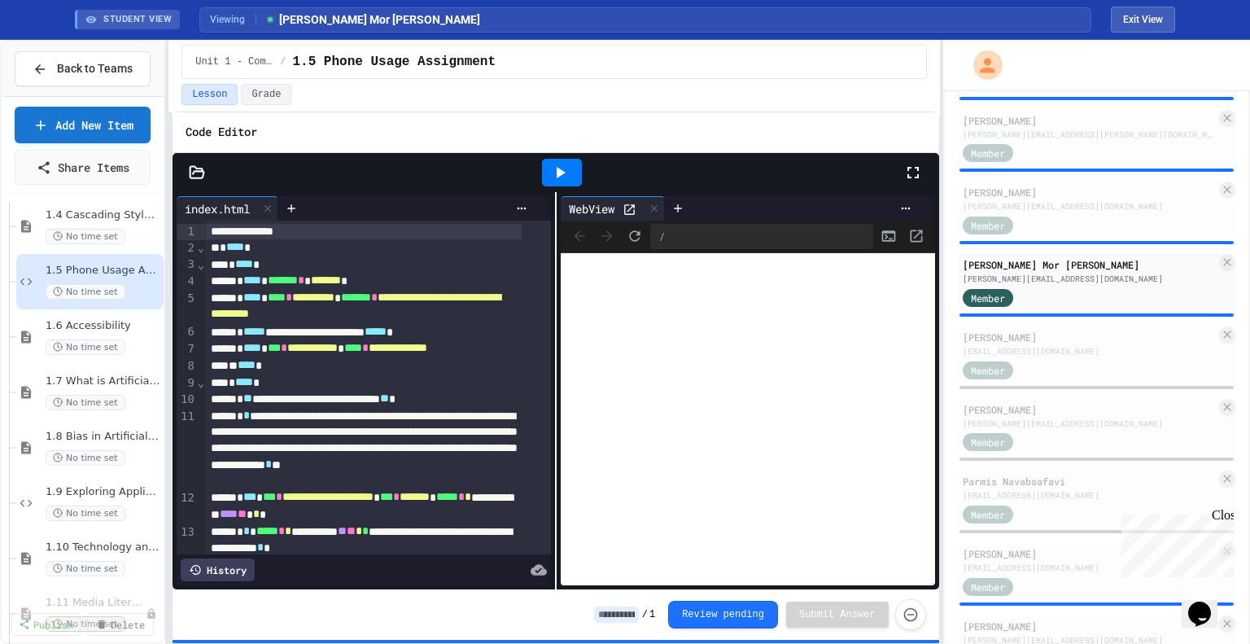
click at [625, 204] on icon at bounding box center [629, 210] width 14 height 14
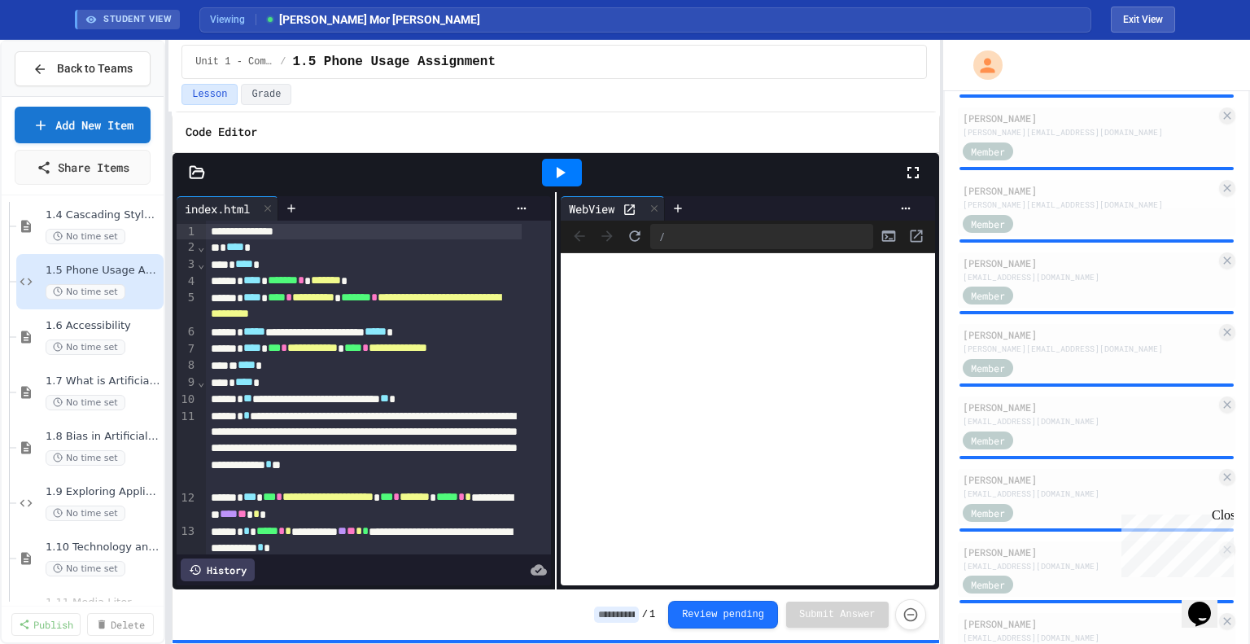
scroll to position [1453, 0]
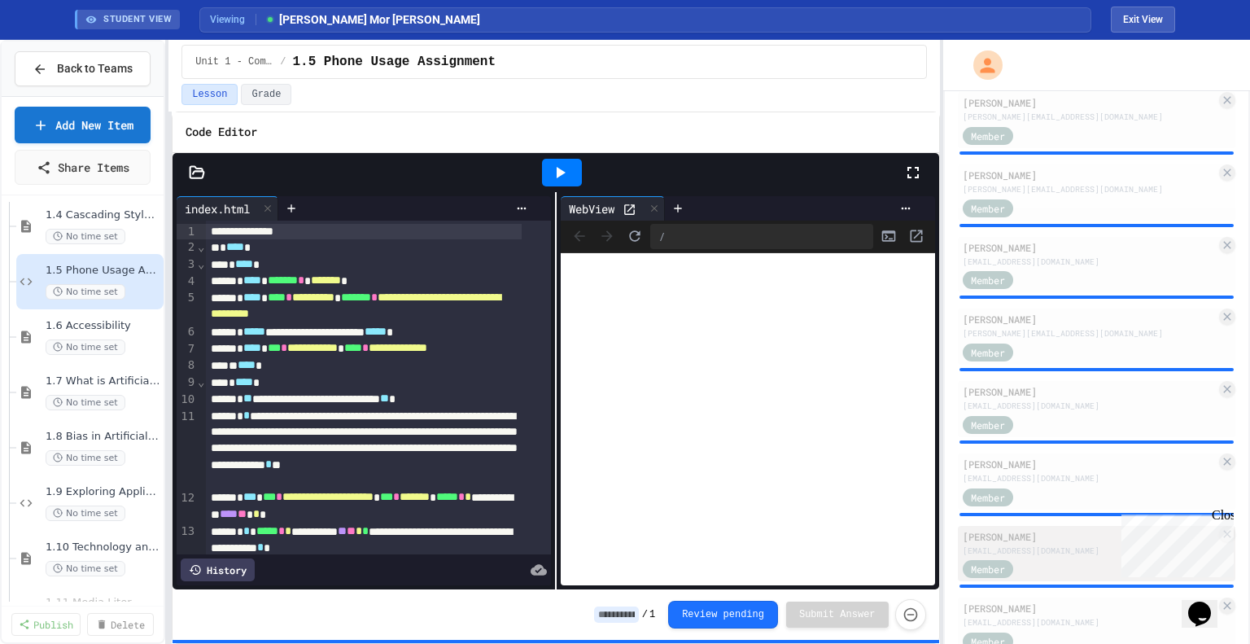
click at [1032, 549] on div "[PERSON_NAME] [EMAIL_ADDRESS][DOMAIN_NAME]" at bounding box center [1089, 543] width 253 height 28
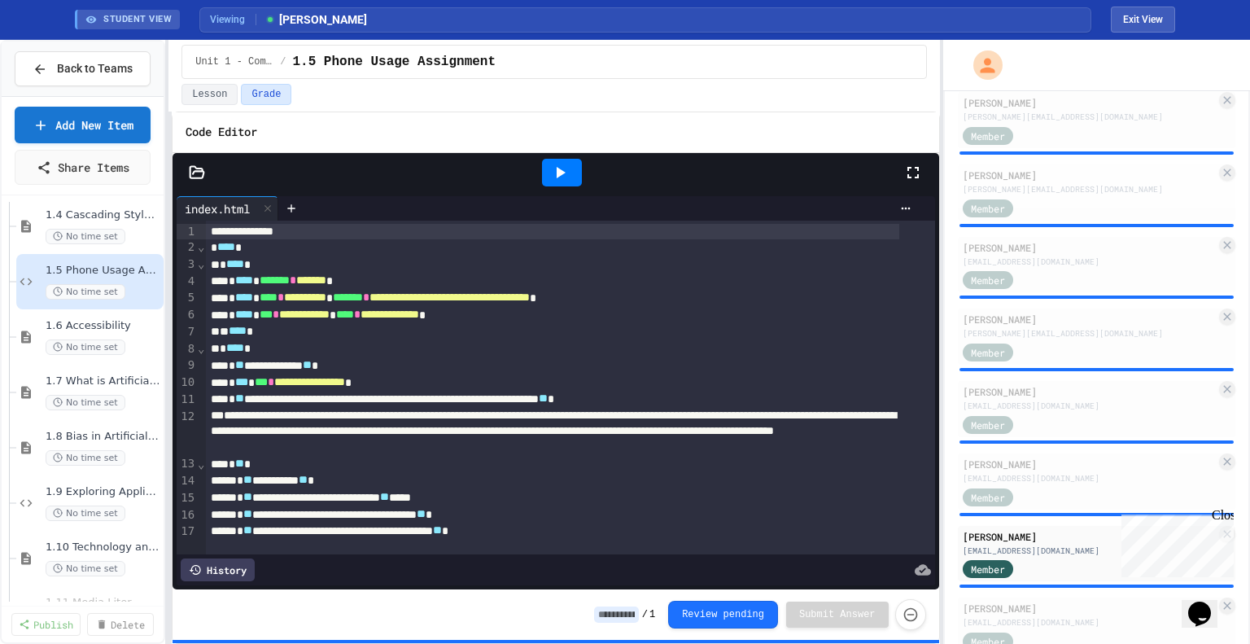
click at [567, 168] on icon at bounding box center [560, 173] width 20 height 20
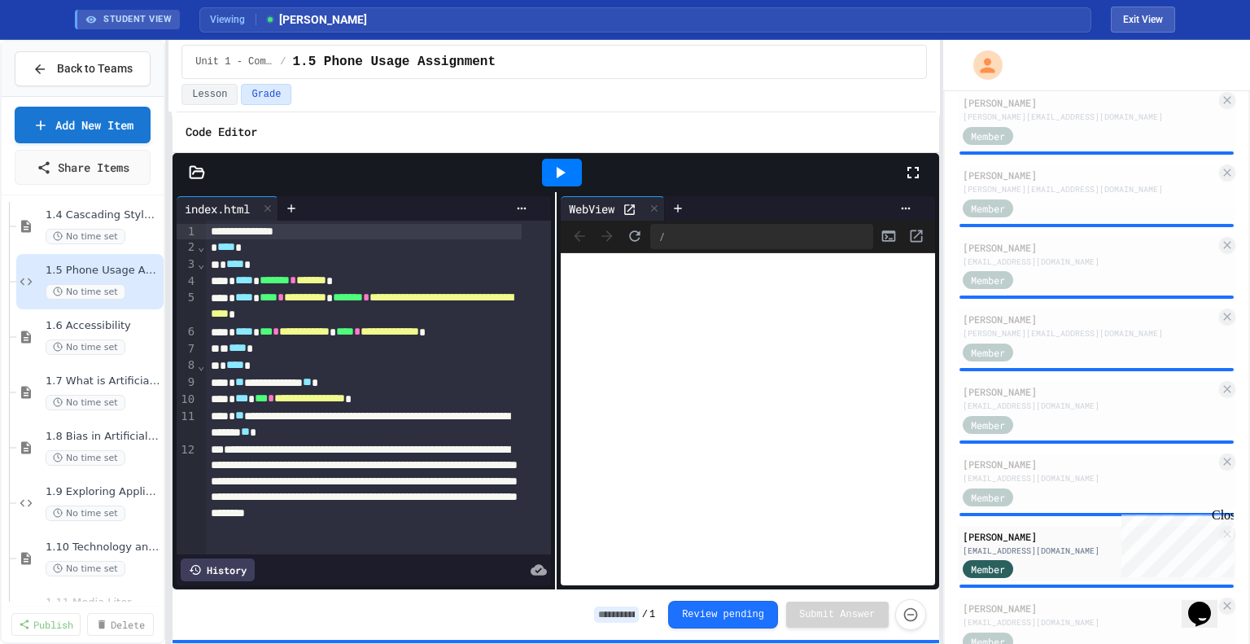
click at [628, 207] on icon at bounding box center [629, 210] width 14 height 14
click at [648, 204] on icon at bounding box center [653, 208] width 11 height 11
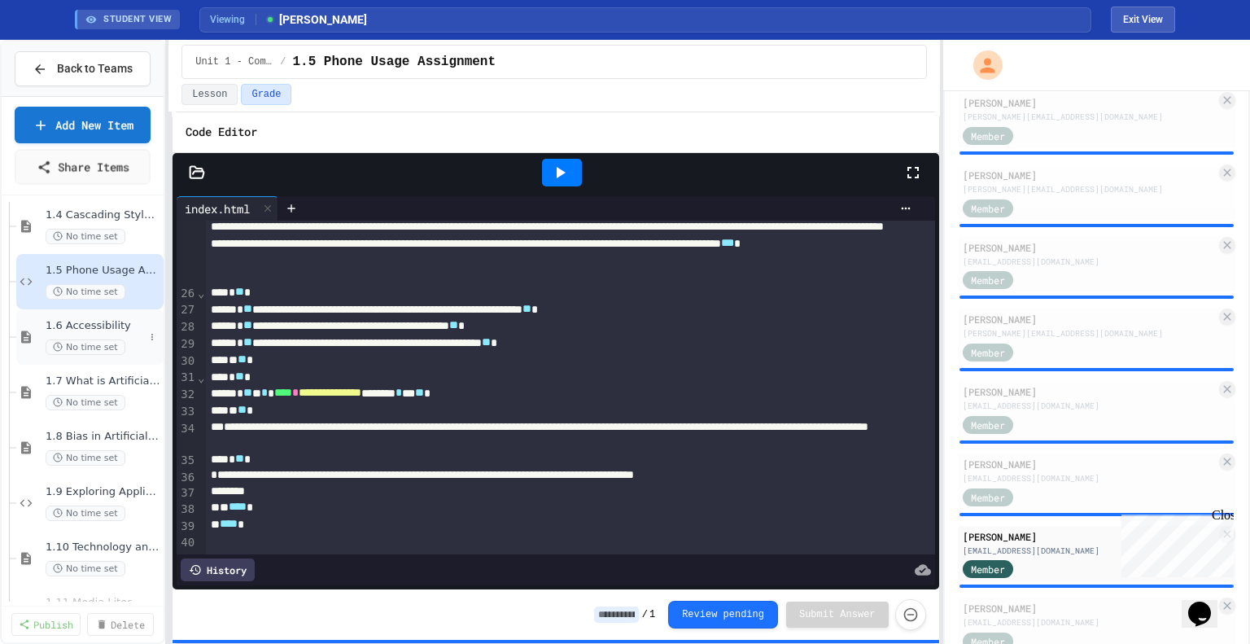
scroll to position [255, 0]
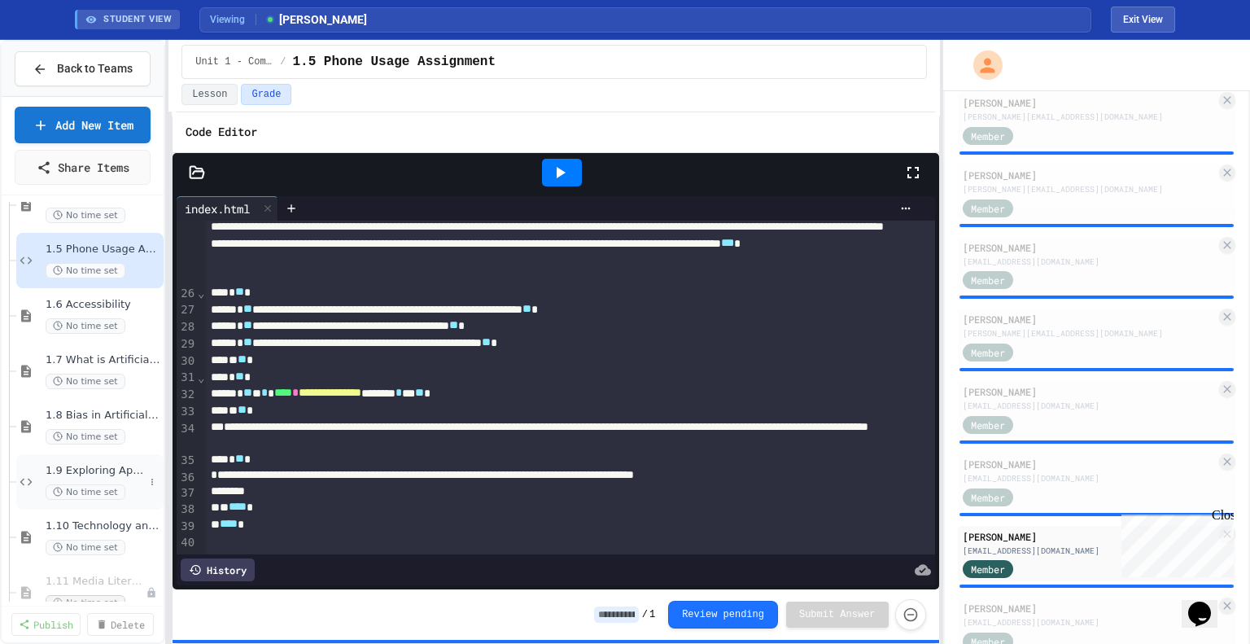
click at [113, 477] on div "1.9 Exploring Applications, Careers, and Connections in the Digital World No ti…" at bounding box center [95, 482] width 98 height 36
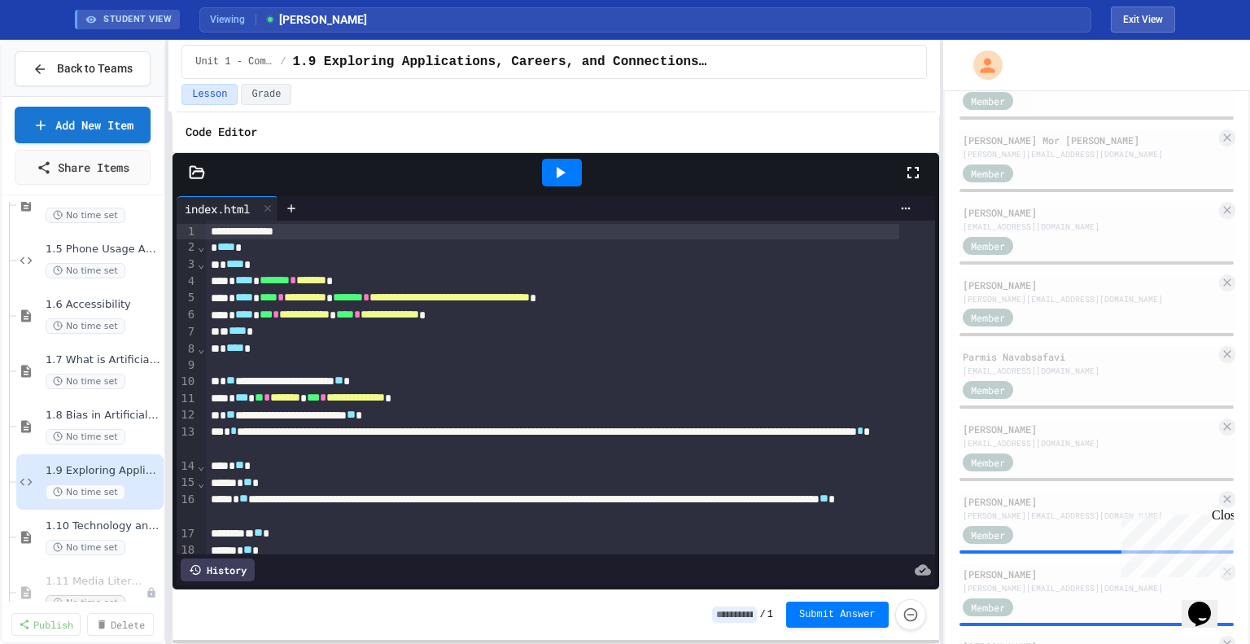
scroll to position [1054, 0]
click at [1046, 376] on div "[EMAIL_ADDRESS][DOMAIN_NAME]" at bounding box center [1089, 371] width 253 height 12
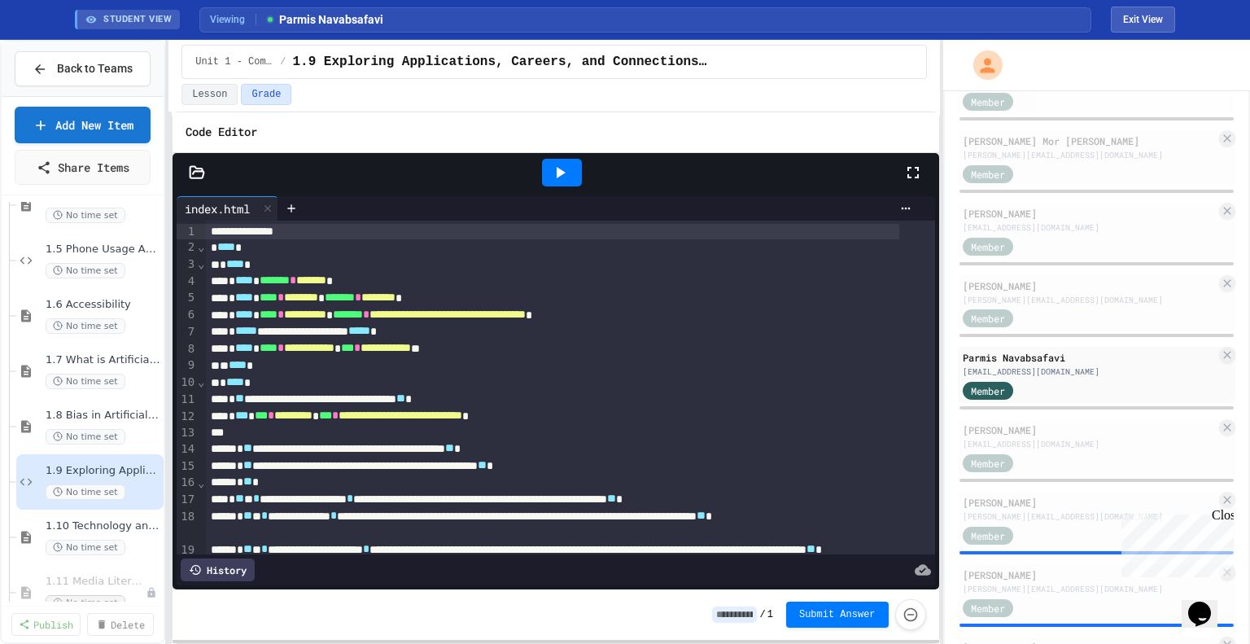
click at [556, 176] on icon at bounding box center [560, 173] width 20 height 20
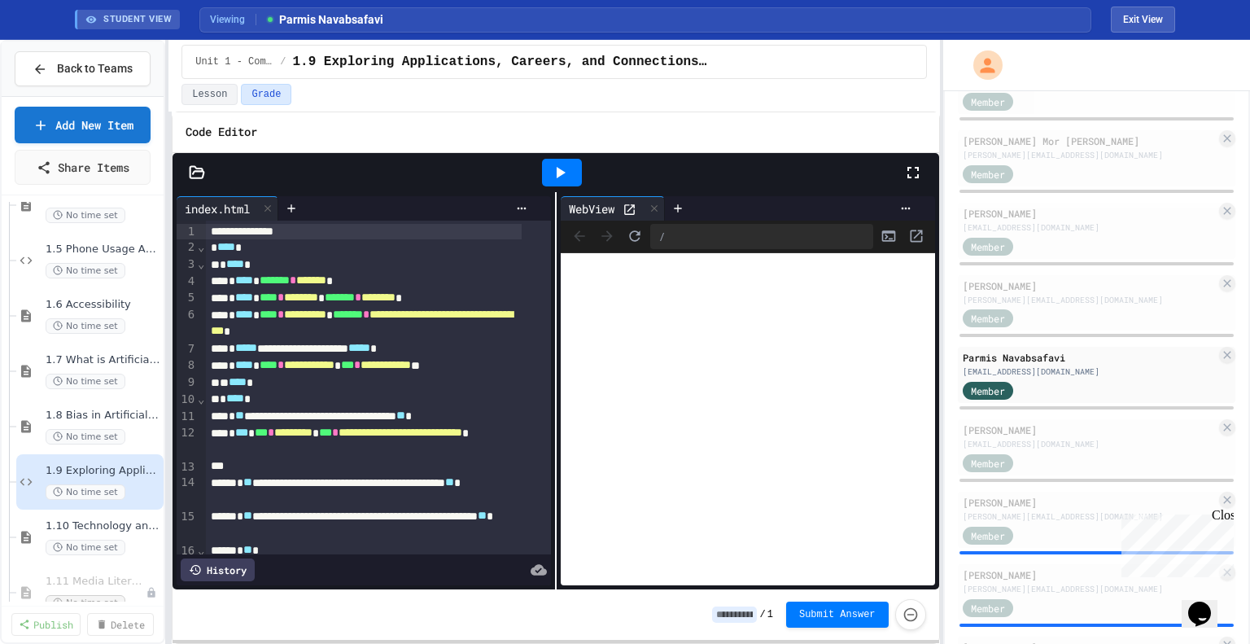
click at [625, 209] on icon at bounding box center [629, 210] width 14 height 14
click at [62, 264] on span "No time set" at bounding box center [86, 270] width 80 height 15
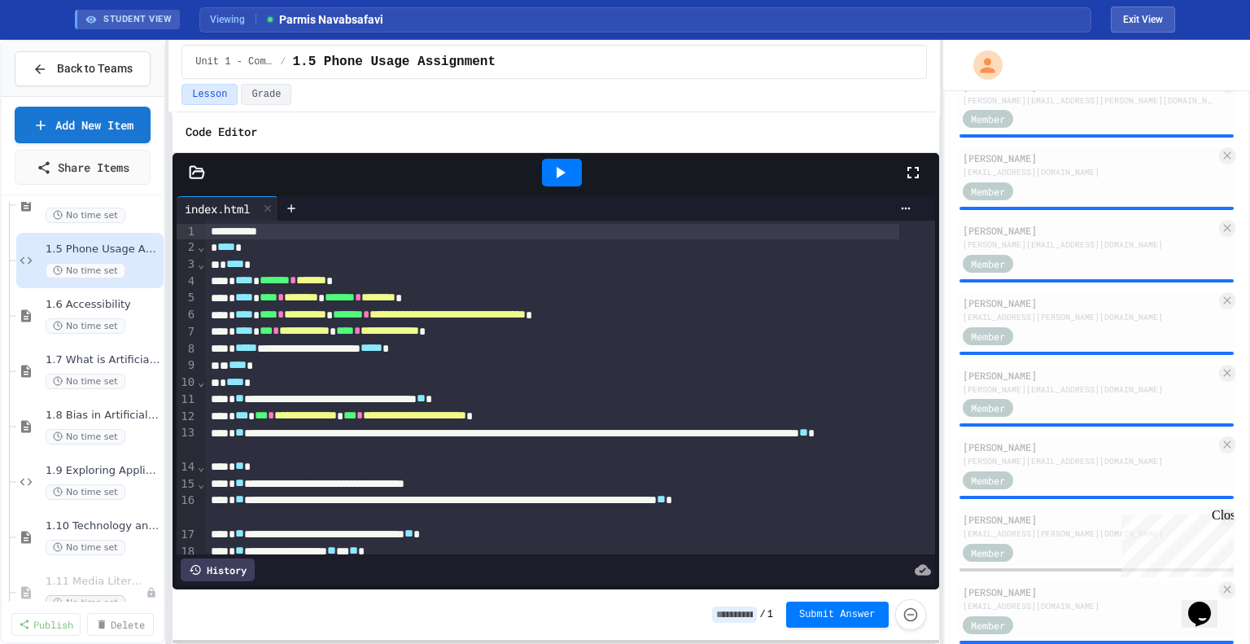
scroll to position [386, 0]
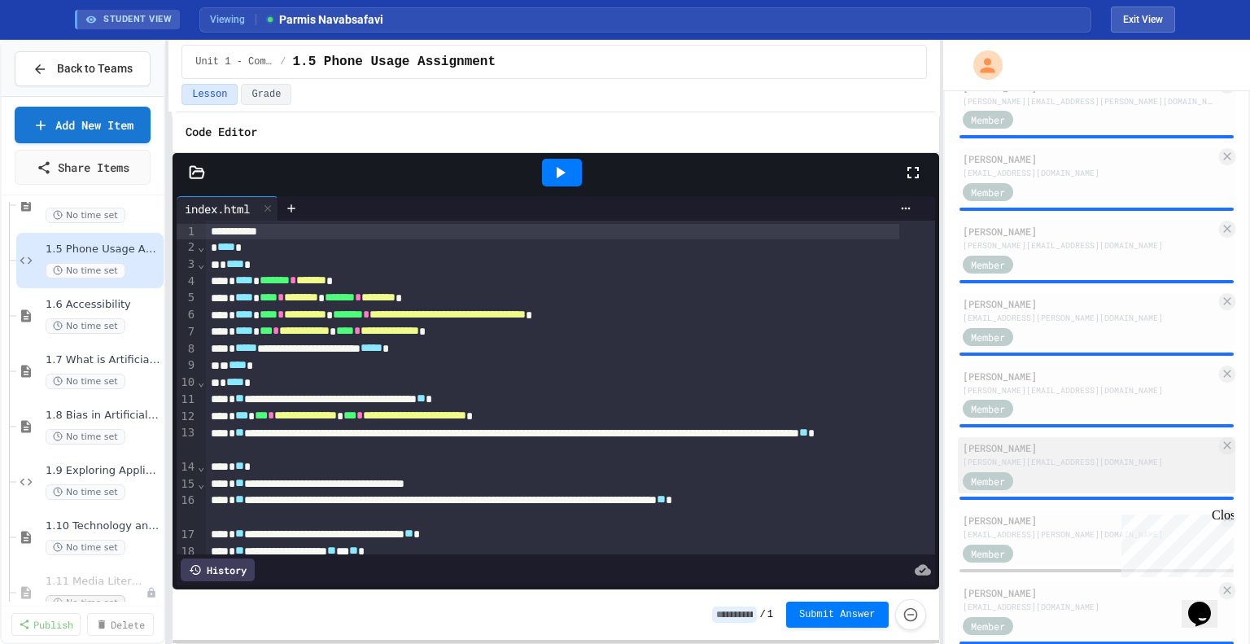
click at [1034, 457] on div "[PERSON_NAME][EMAIL_ADDRESS][DOMAIN_NAME]" at bounding box center [1089, 462] width 253 height 12
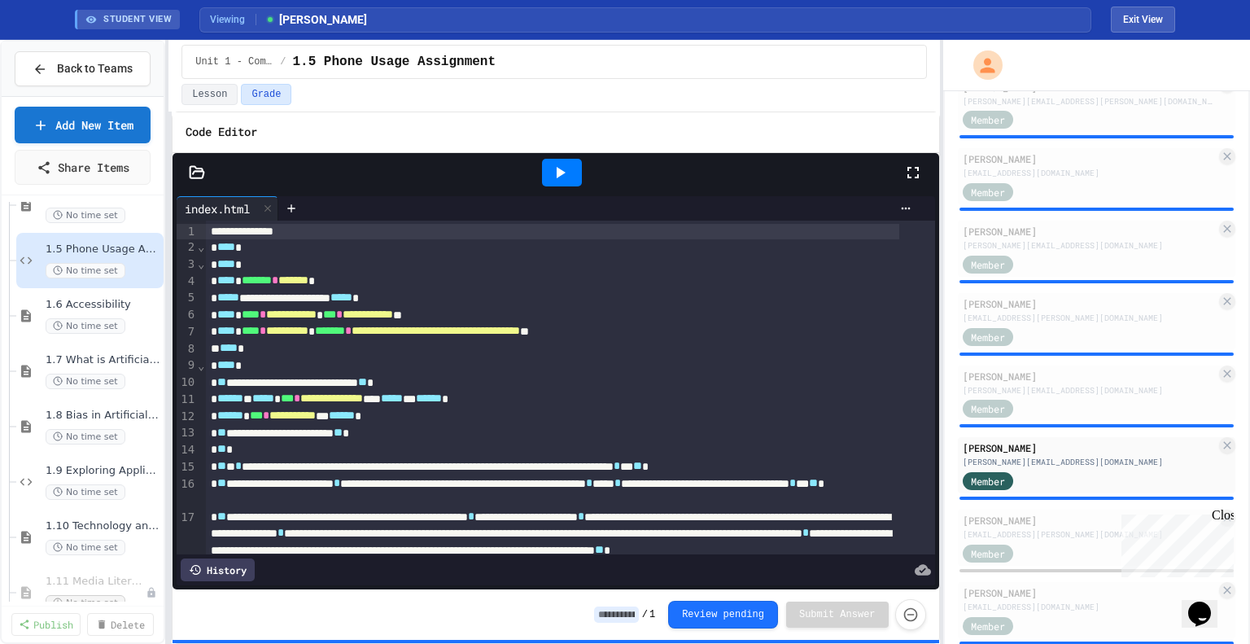
click at [549, 172] on div at bounding box center [562, 173] width 40 height 28
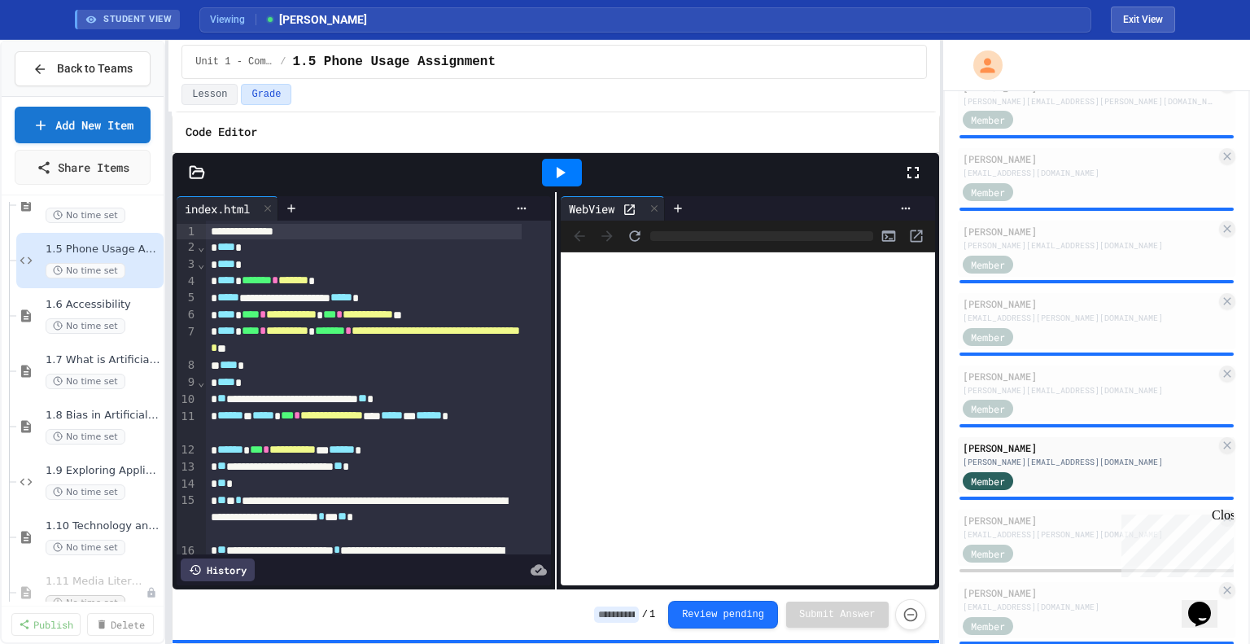
click at [631, 204] on icon at bounding box center [629, 210] width 14 height 14
click at [199, 172] on icon at bounding box center [197, 172] width 16 height 16
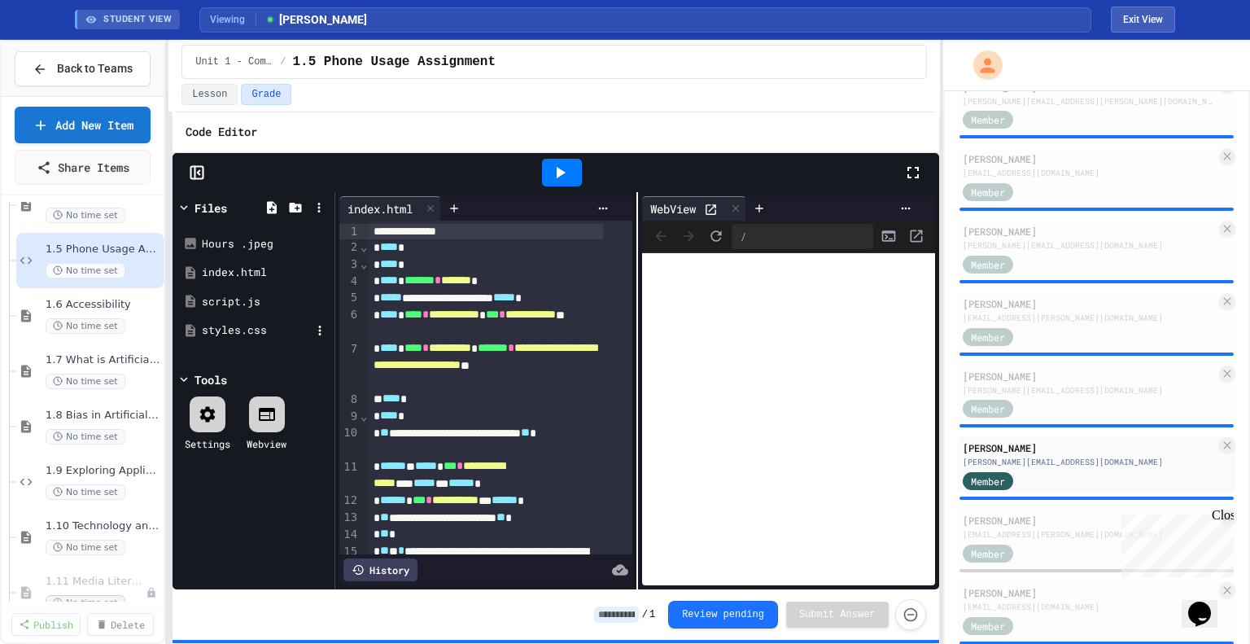
click at [250, 330] on div "styles.css" at bounding box center [256, 330] width 109 height 16
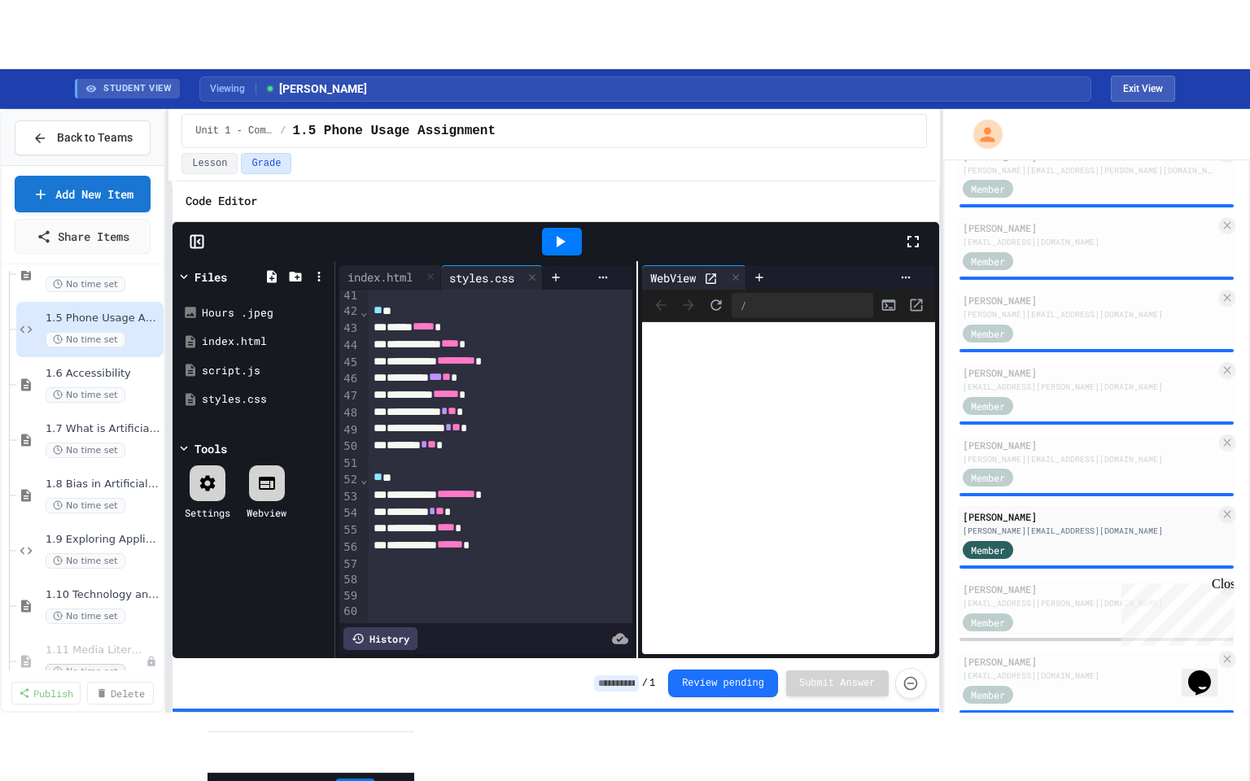
scroll to position [698, 0]
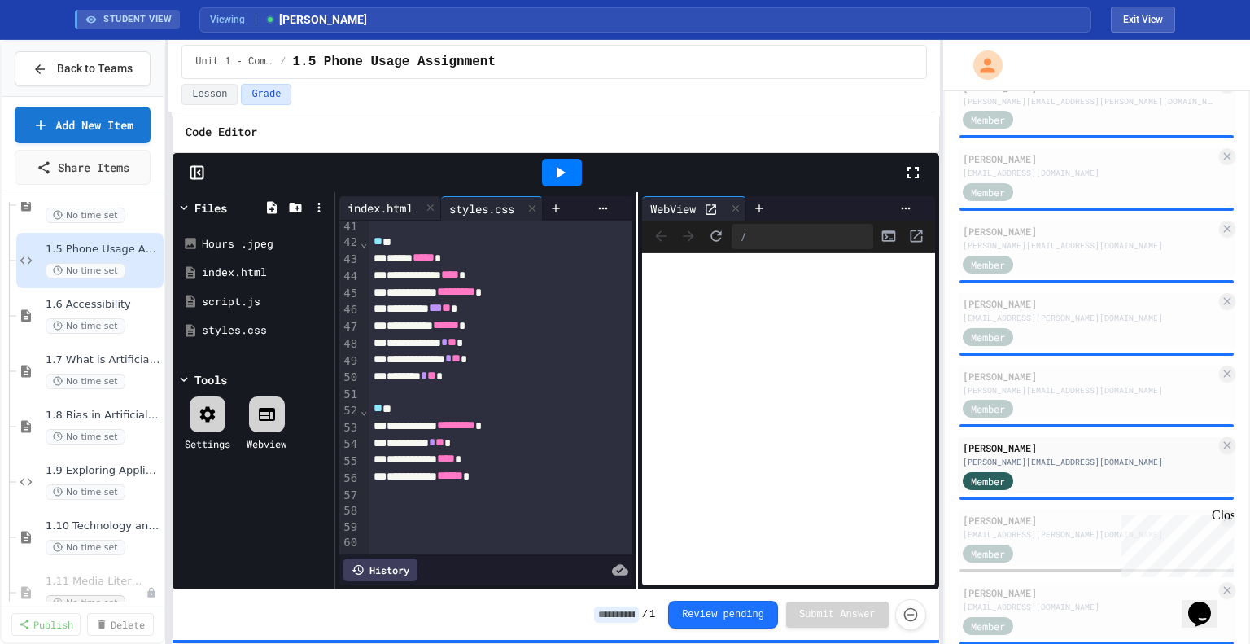
click at [382, 207] on div "index.html" at bounding box center [379, 207] width 81 height 17
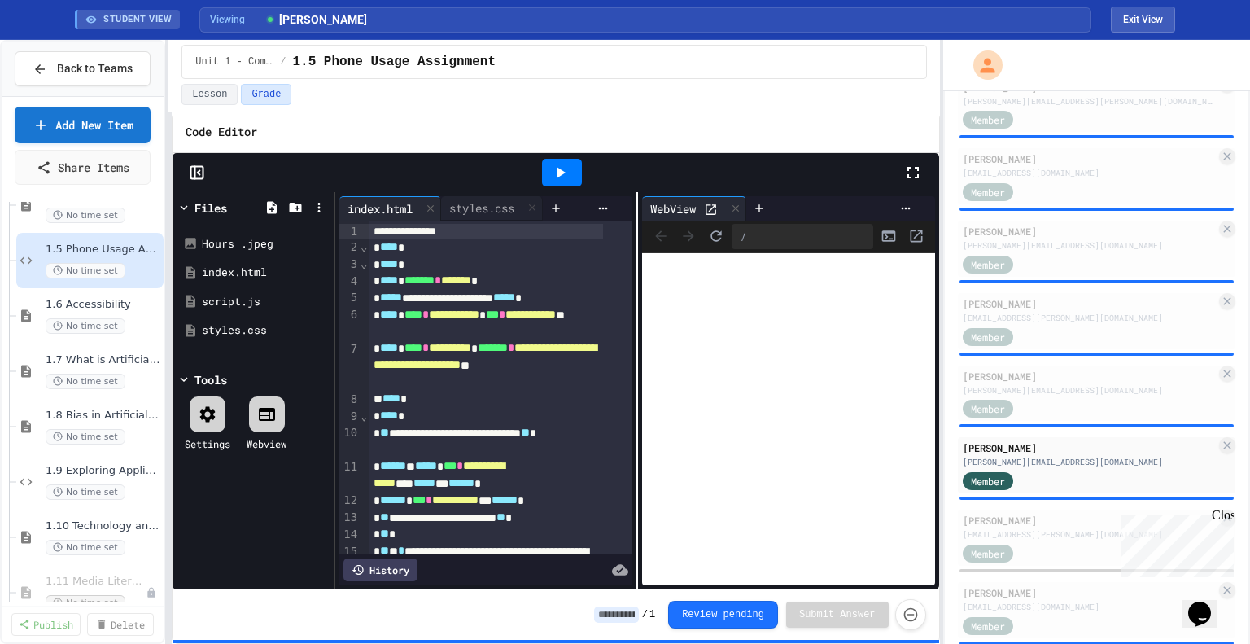
click at [913, 165] on icon at bounding box center [913, 173] width 20 height 20
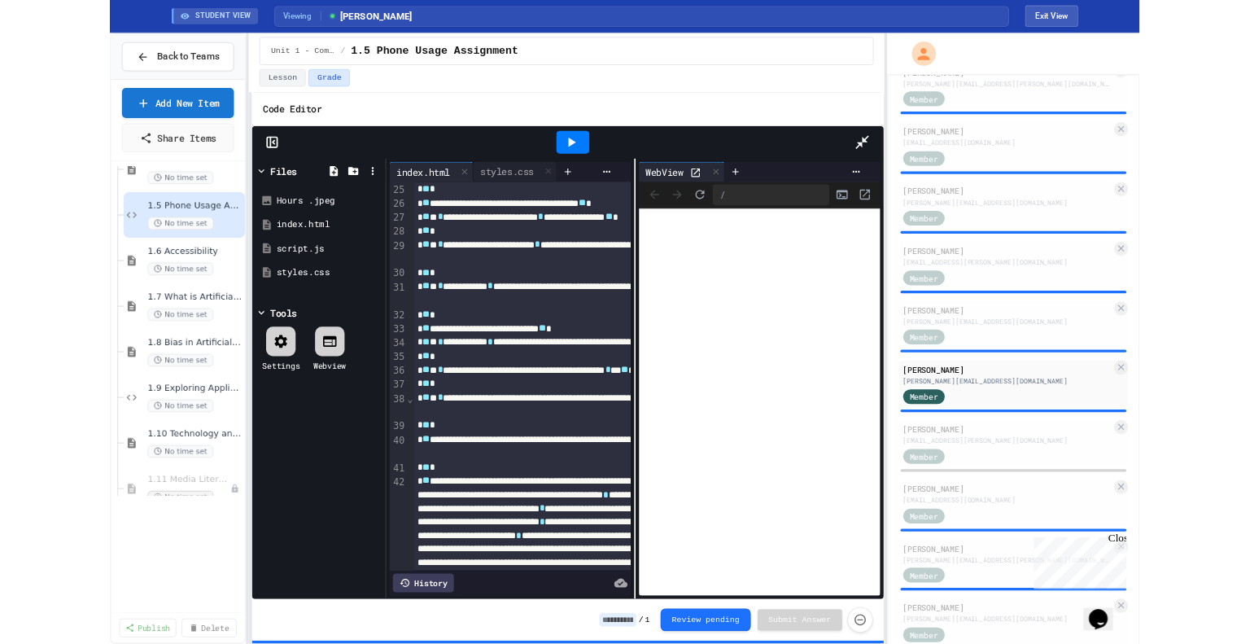
scroll to position [592, 0]
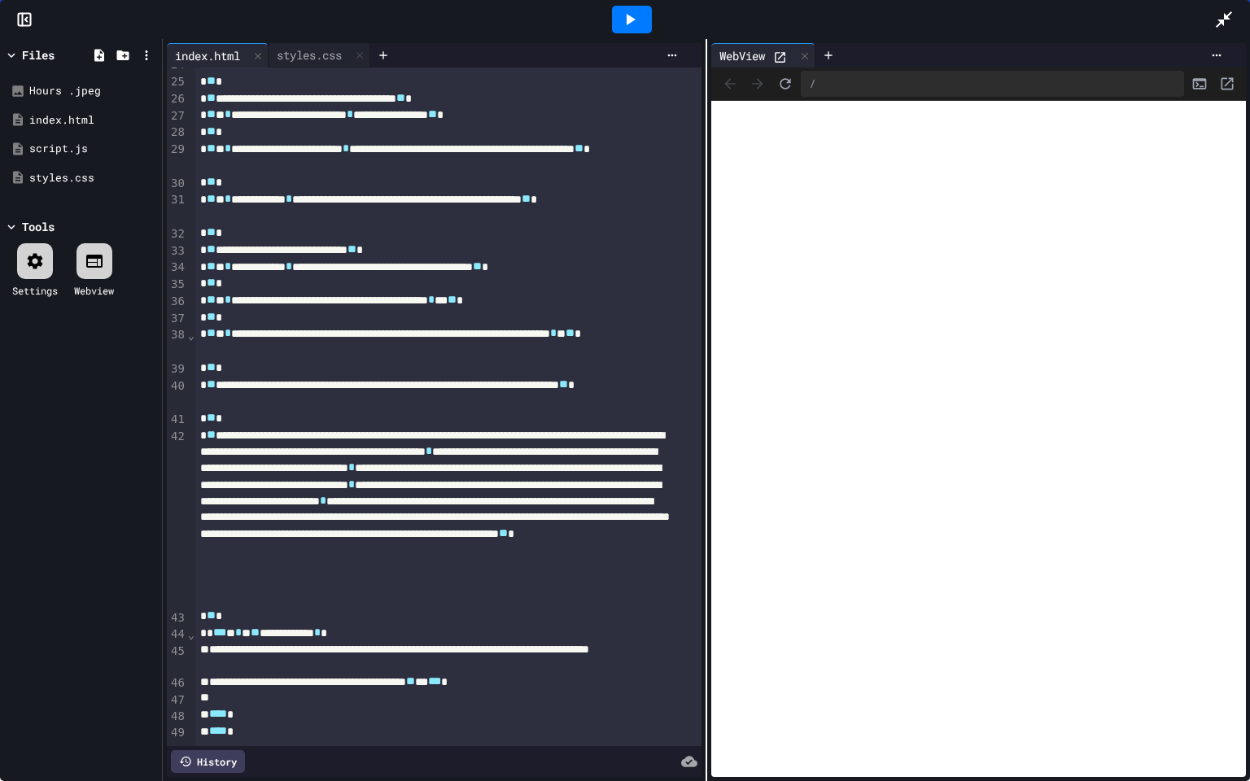
click at [1227, 16] on icon at bounding box center [1224, 19] width 16 height 16
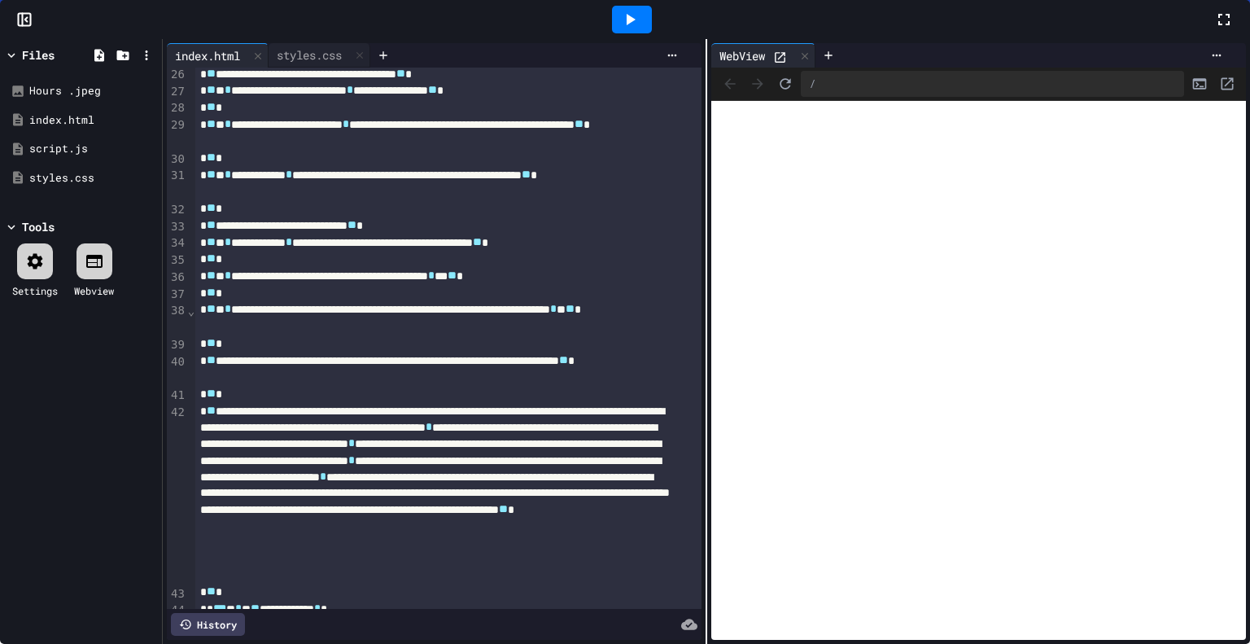
scroll to position [905, 0]
